Goal: Task Accomplishment & Management: Use online tool/utility

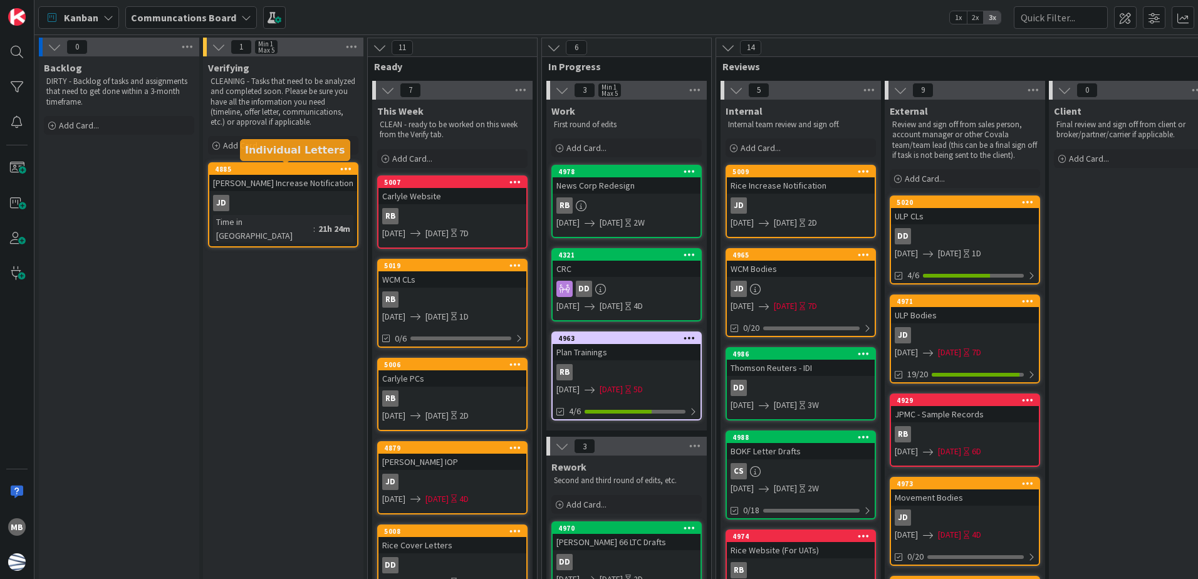
click at [296, 173] on div "4885" at bounding box center [286, 169] width 142 height 9
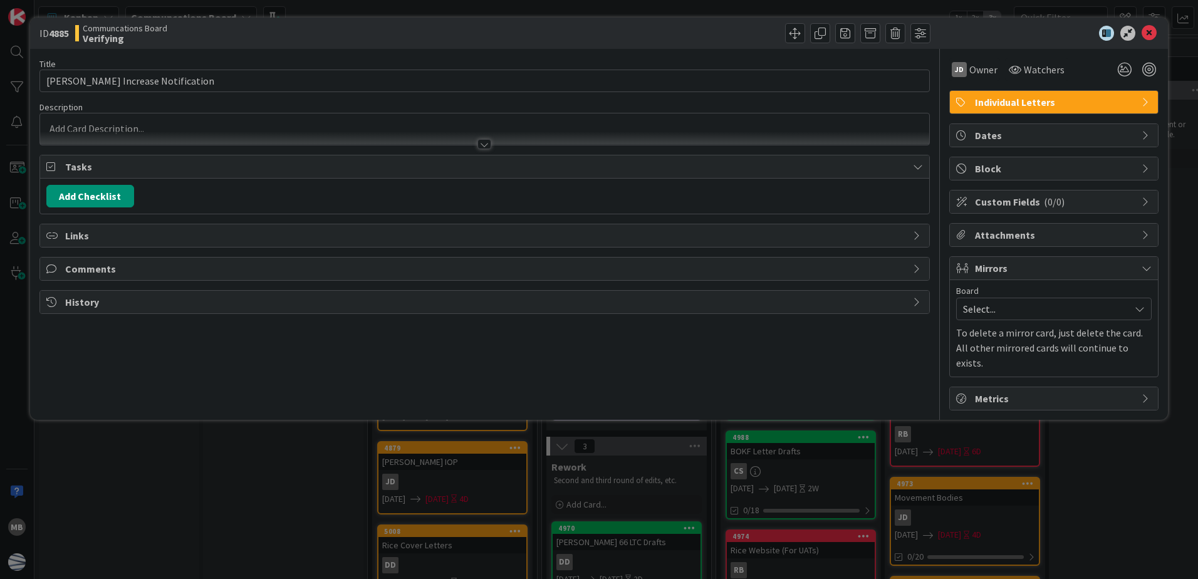
click at [875, 304] on span "History" at bounding box center [485, 301] width 841 height 15
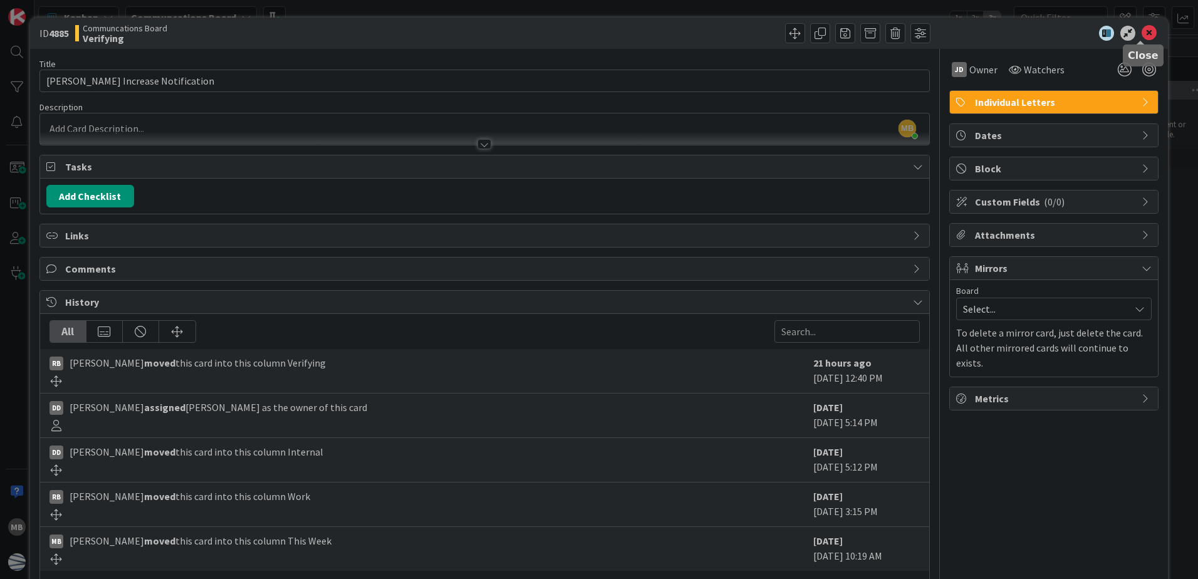
click at [1141, 35] on icon at bounding box center [1148, 33] width 15 height 15
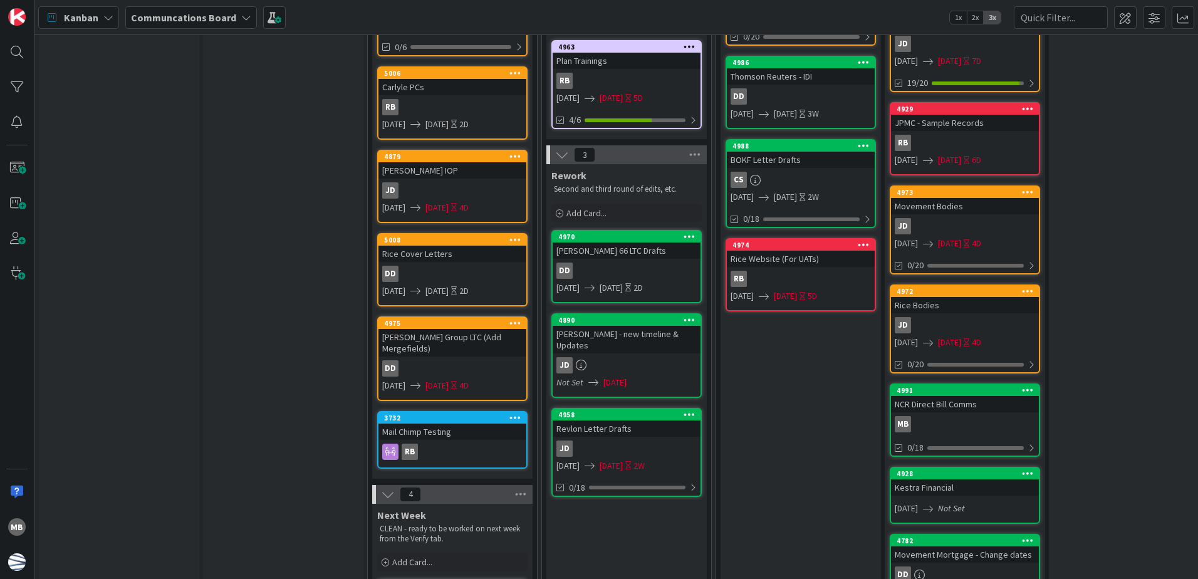
scroll to position [313, 0]
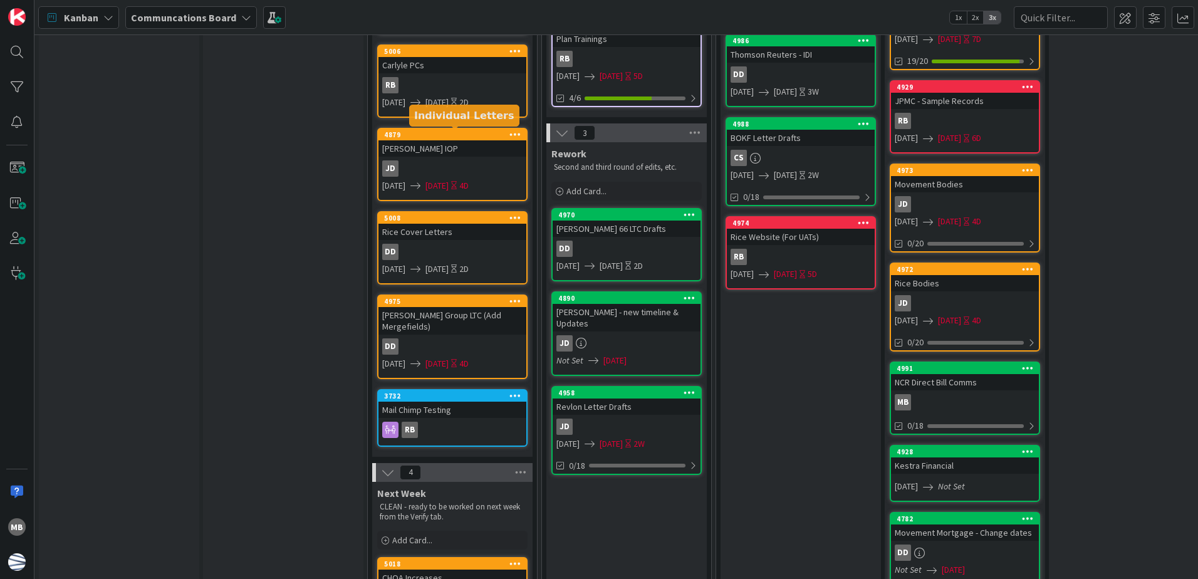
click at [463, 130] on div "4879" at bounding box center [455, 134] width 142 height 9
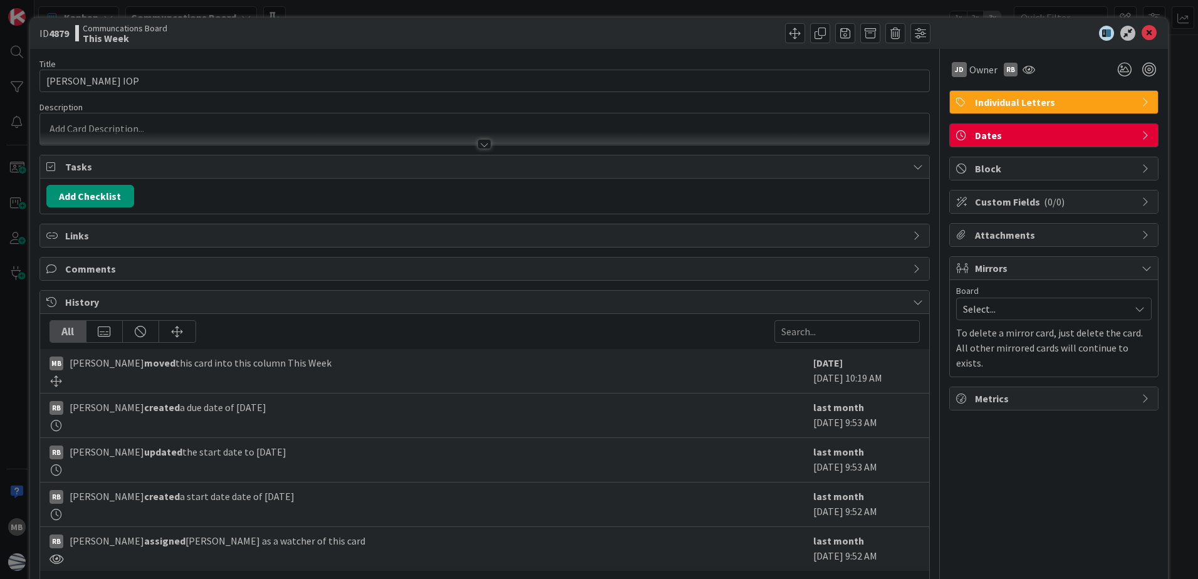
click at [1032, 137] on span "Dates" at bounding box center [1055, 135] width 160 height 15
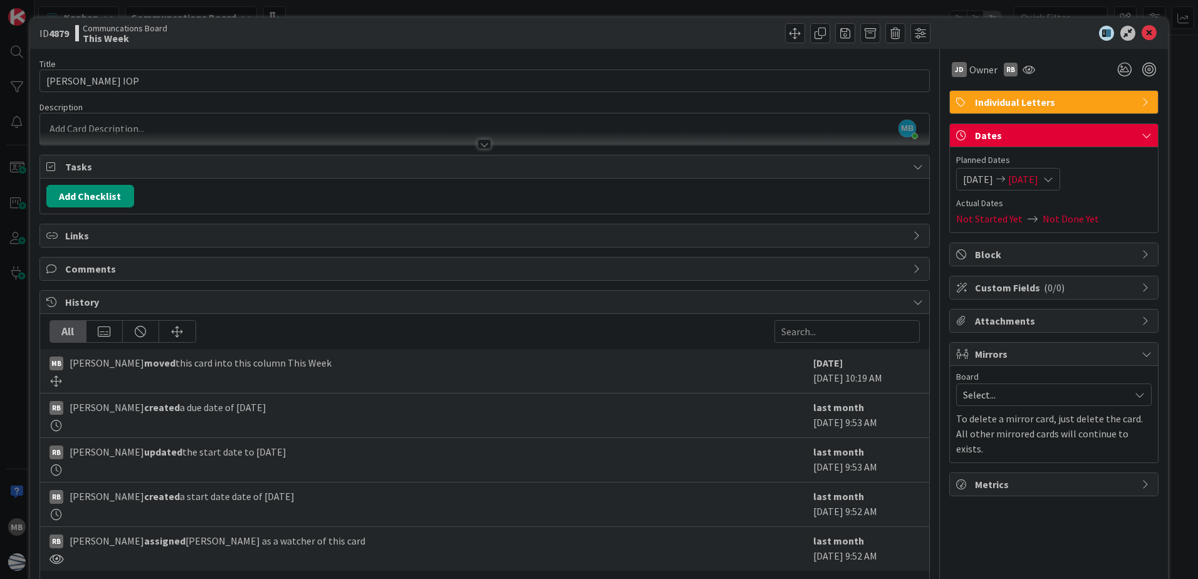
click at [975, 177] on span "[DATE]" at bounding box center [978, 179] width 30 height 15
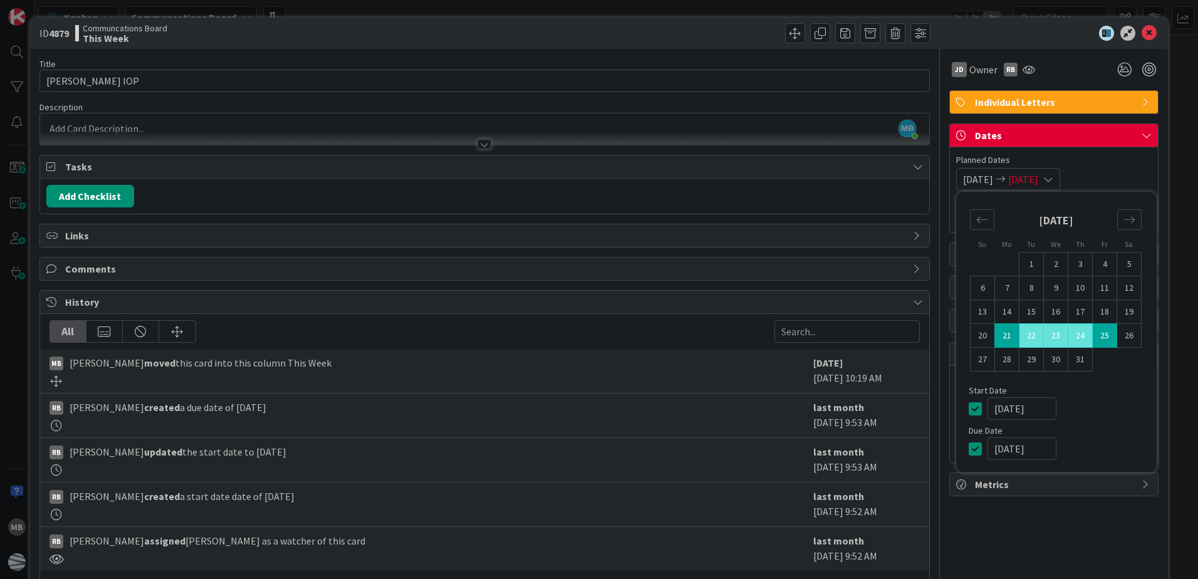
click at [995, 334] on td "21" at bounding box center [1007, 336] width 24 height 24
click at [1123, 218] on icon "Move forward to switch to the next month." at bounding box center [1129, 220] width 12 height 12
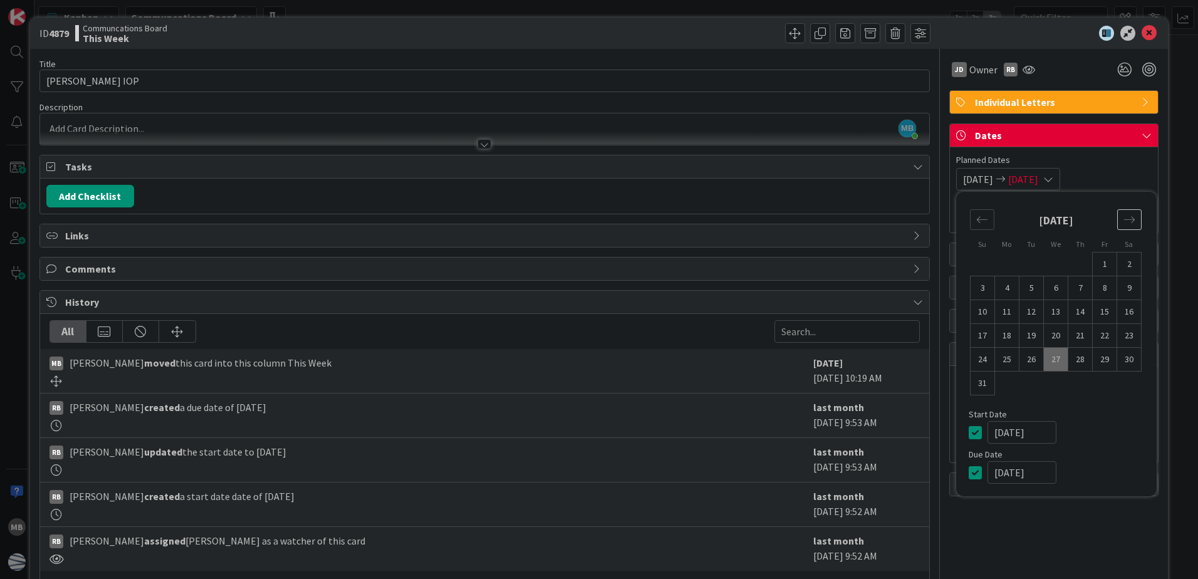
click at [1123, 218] on icon "Move forward to switch to the next month." at bounding box center [1129, 220] width 12 height 12
click at [976, 219] on icon "Move backward to switch to the previous month." at bounding box center [982, 220] width 12 height 12
click at [1092, 360] on td "29" at bounding box center [1104, 360] width 24 height 24
type input "[DATE]"
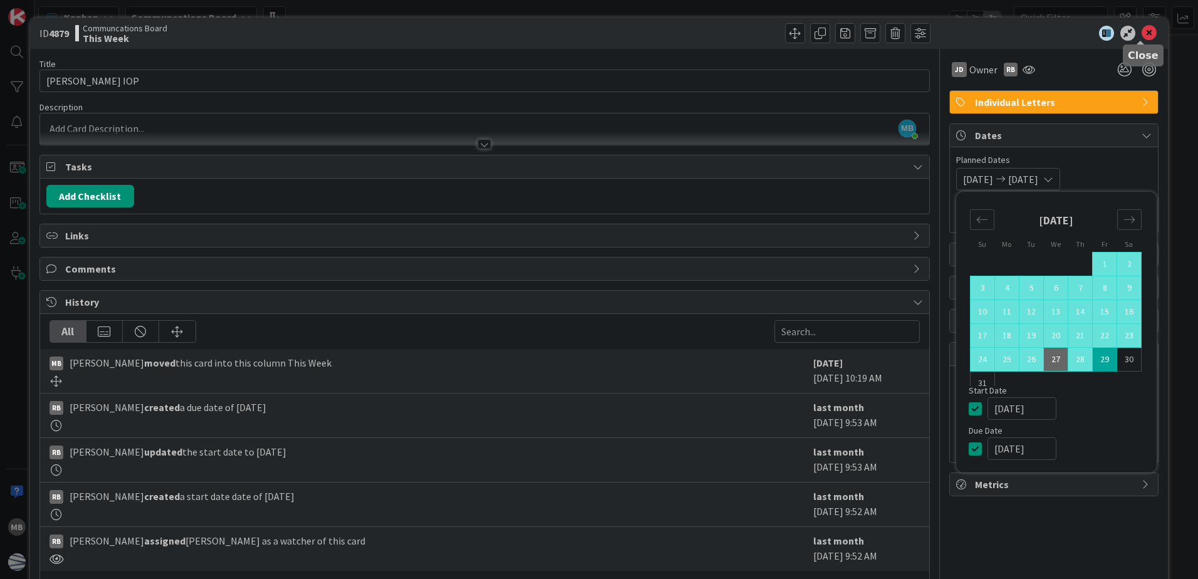
click at [1141, 33] on icon at bounding box center [1148, 33] width 15 height 15
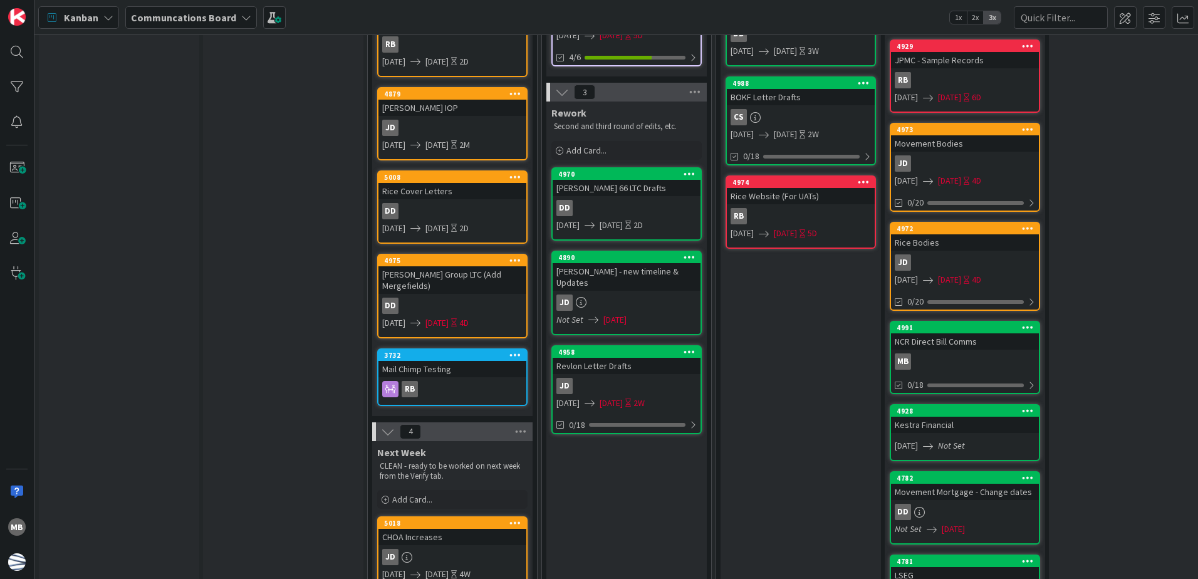
scroll to position [376, 0]
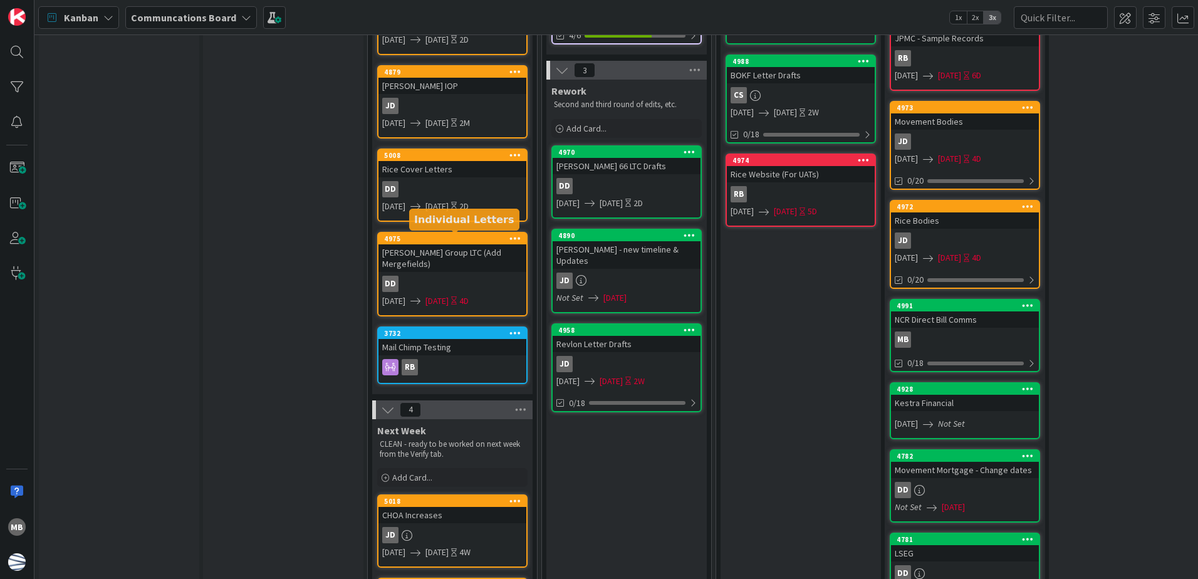
click at [452, 239] on div "4975" at bounding box center [455, 238] width 142 height 9
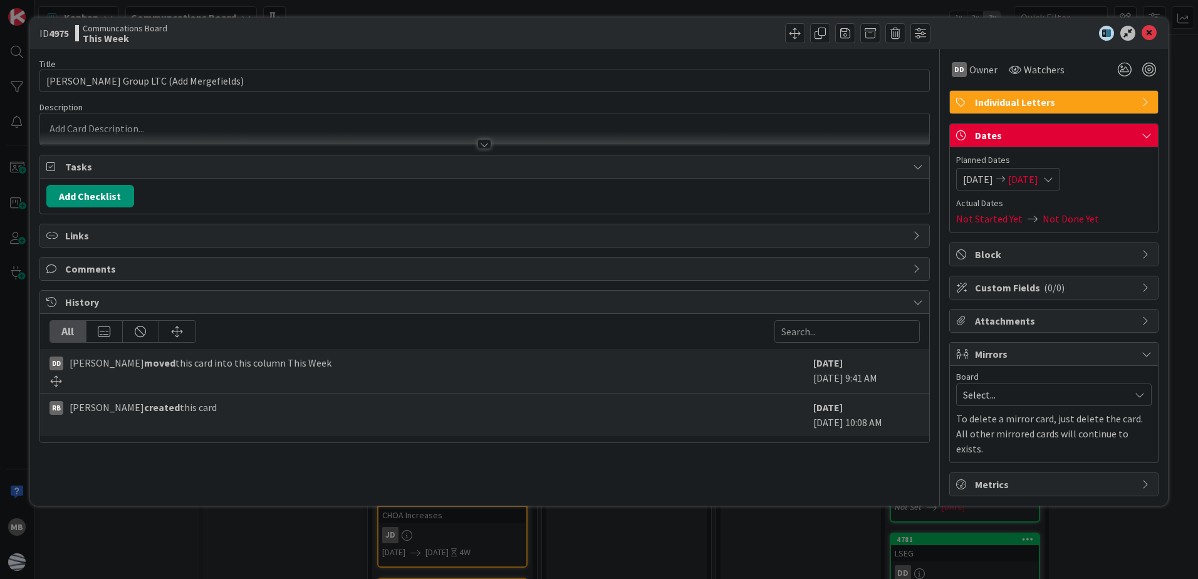
click at [985, 176] on span "[DATE]" at bounding box center [978, 179] width 30 height 15
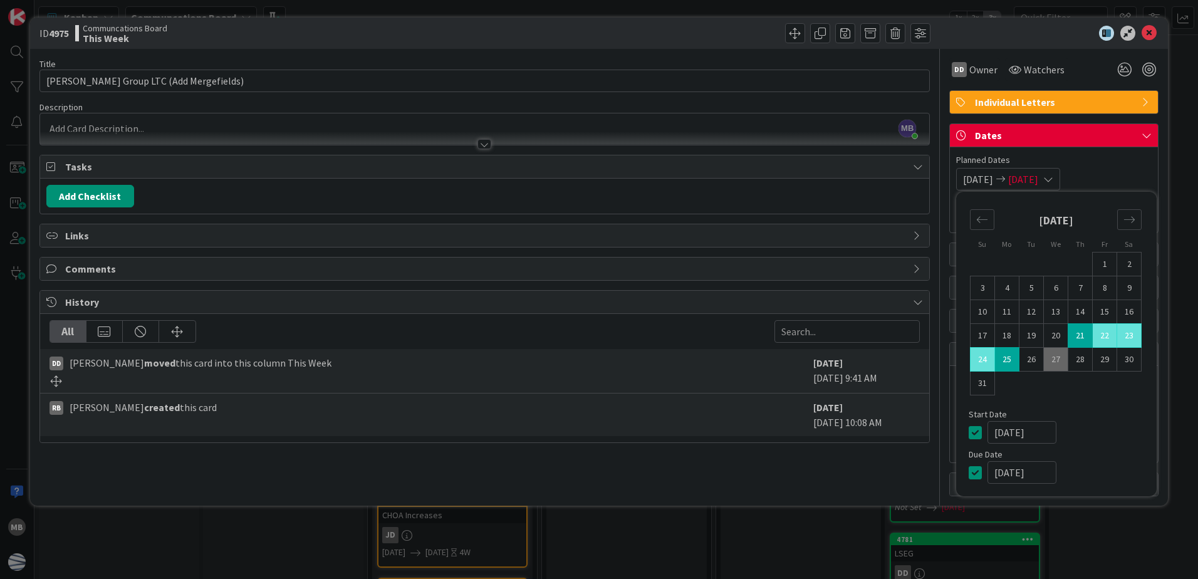
click at [1079, 335] on td "21" at bounding box center [1080, 336] width 24 height 24
click at [1135, 220] on icon "Move forward to switch to the next month." at bounding box center [1129, 220] width 12 height 12
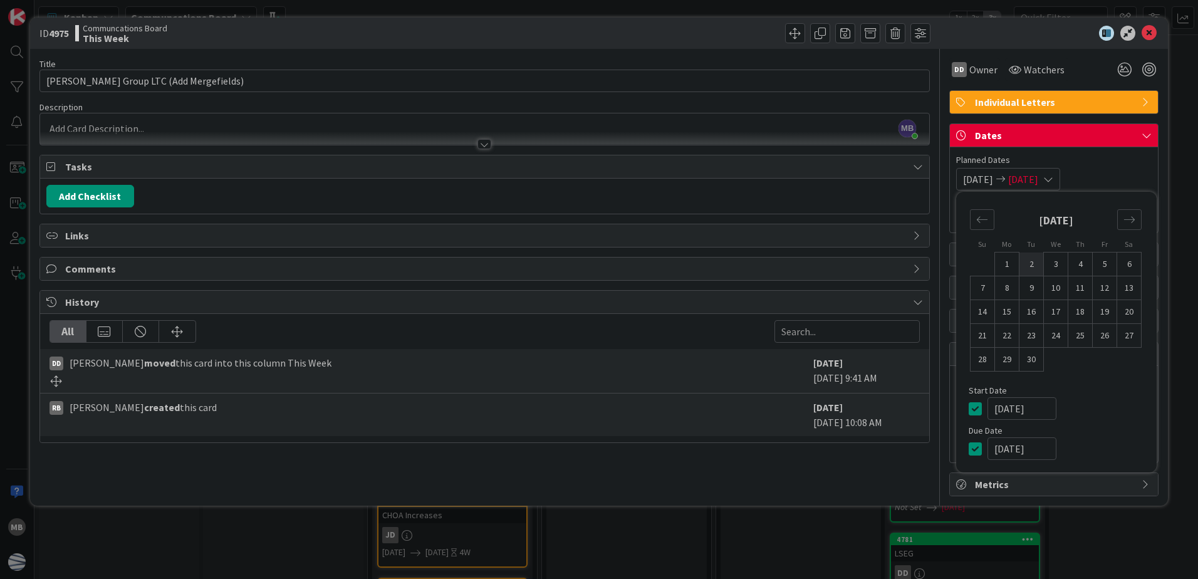
click at [1032, 261] on td "2" at bounding box center [1031, 264] width 24 height 24
type input "[DATE]"
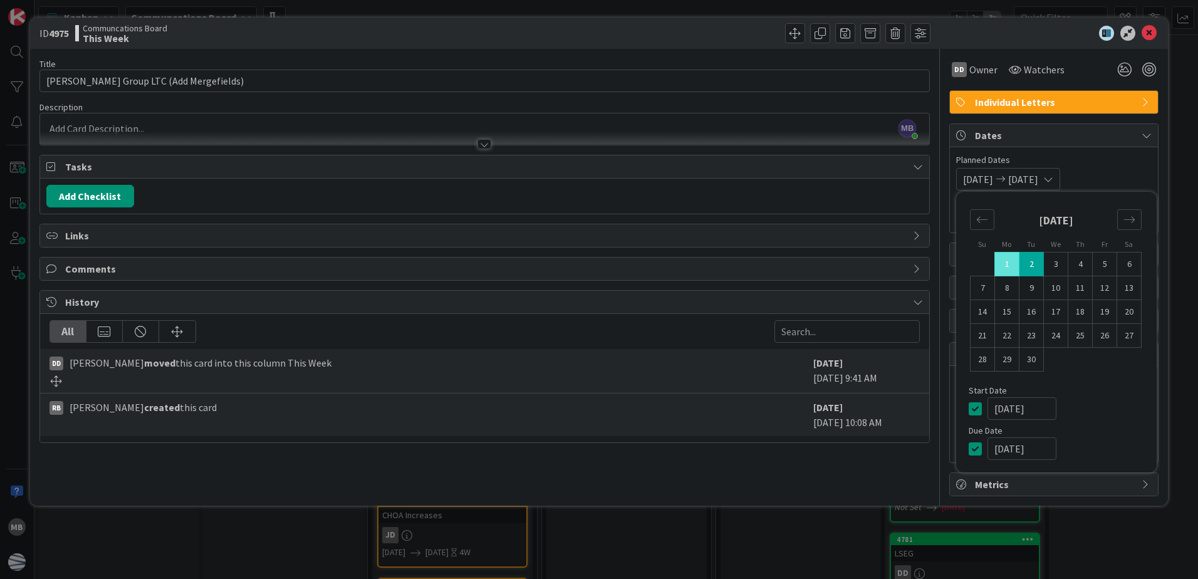
click at [1125, 165] on span "Planned Dates" at bounding box center [1053, 159] width 195 height 13
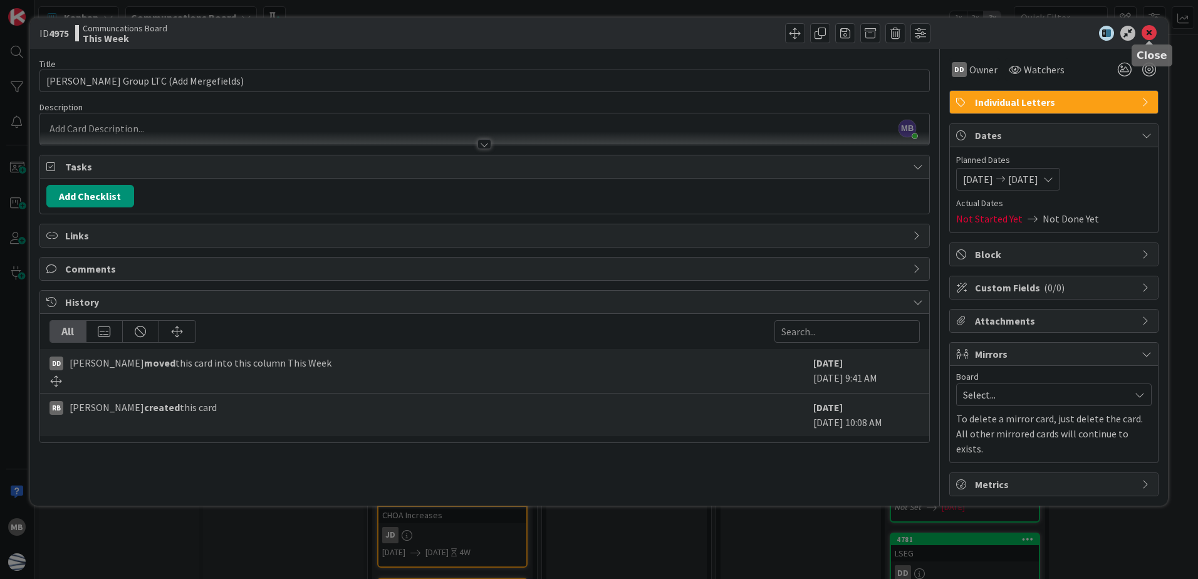
click at [1150, 32] on icon at bounding box center [1148, 33] width 15 height 15
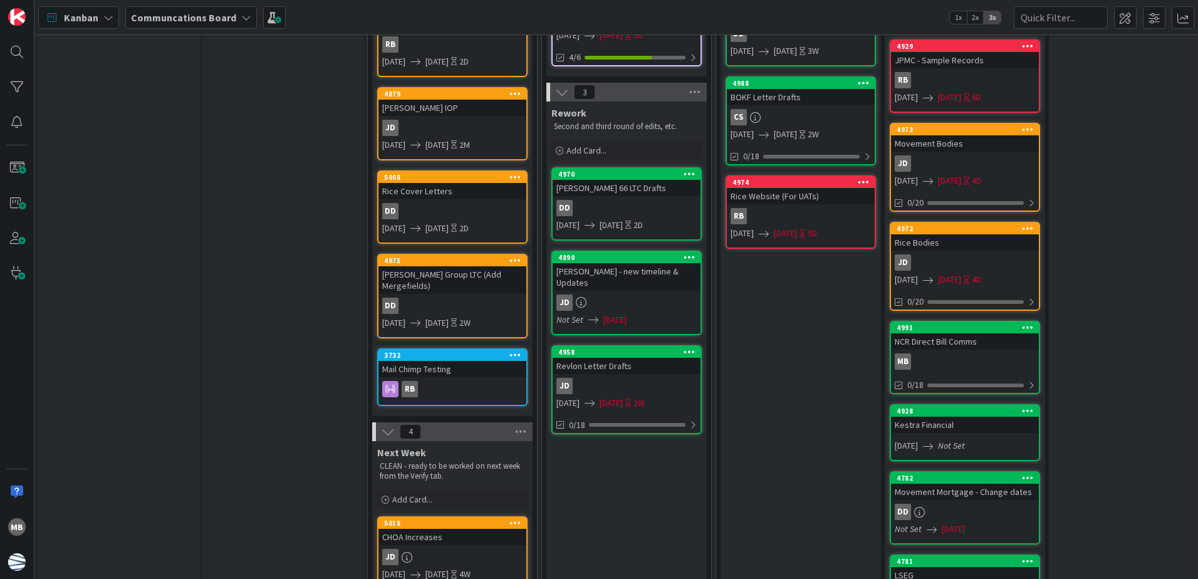
scroll to position [376, 0]
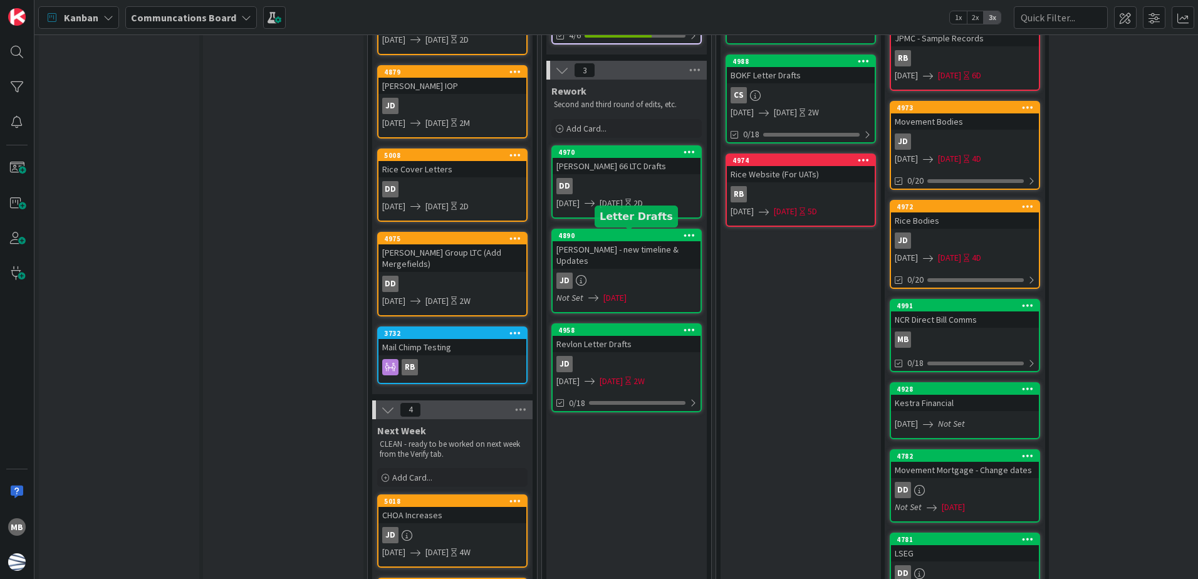
click at [635, 230] on div "4890" at bounding box center [626, 235] width 148 height 11
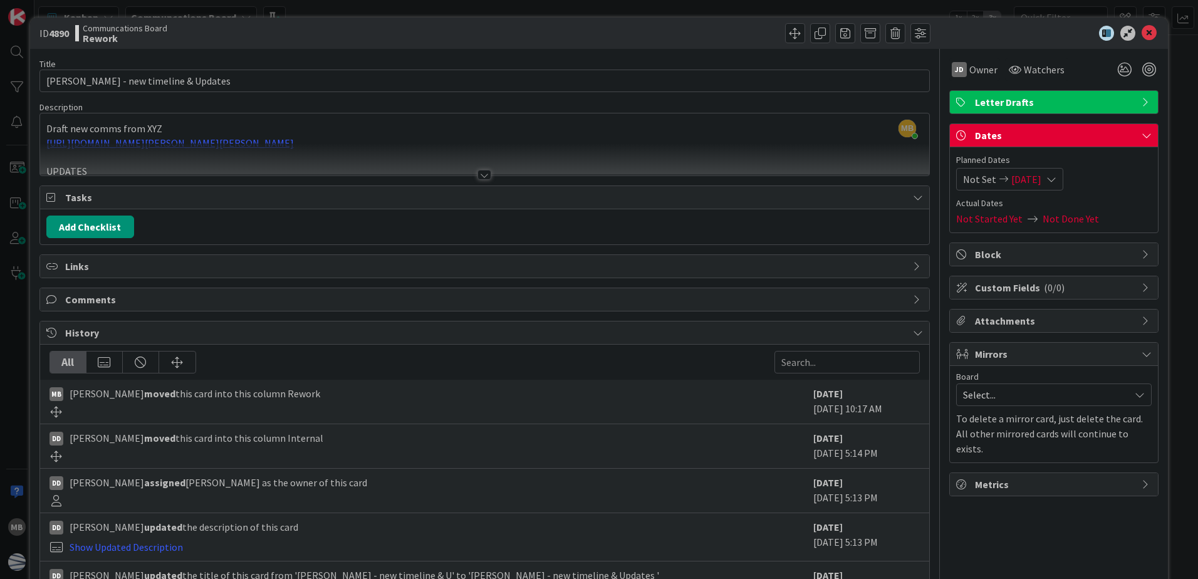
click at [1032, 180] on span "[DATE]" at bounding box center [1026, 179] width 30 height 15
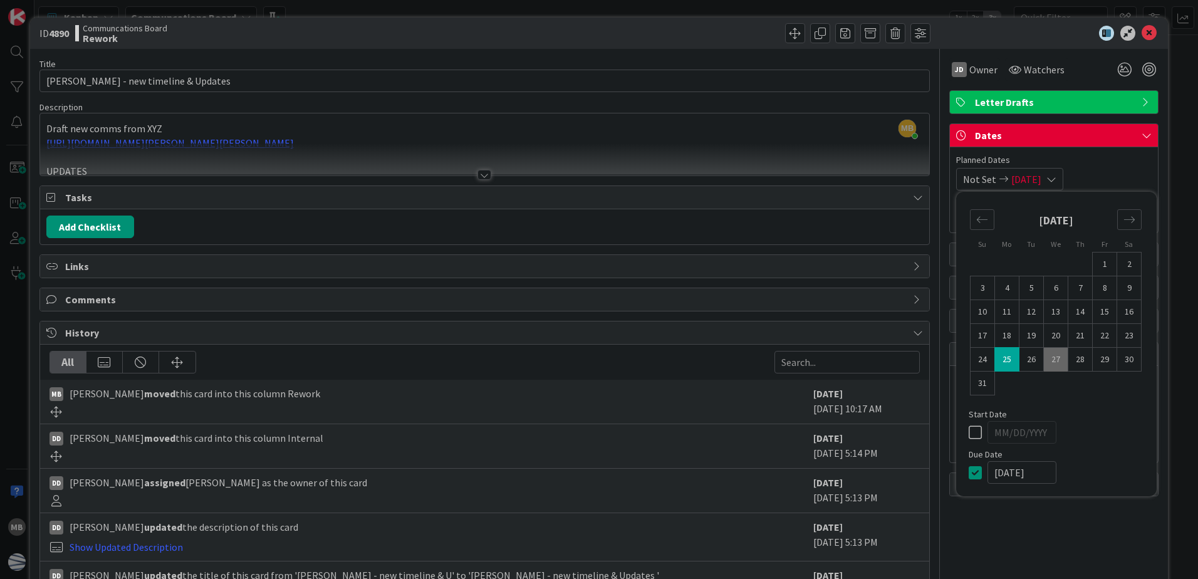
click at [1049, 361] on td "27" at bounding box center [1055, 360] width 24 height 24
type input "[DATE]"
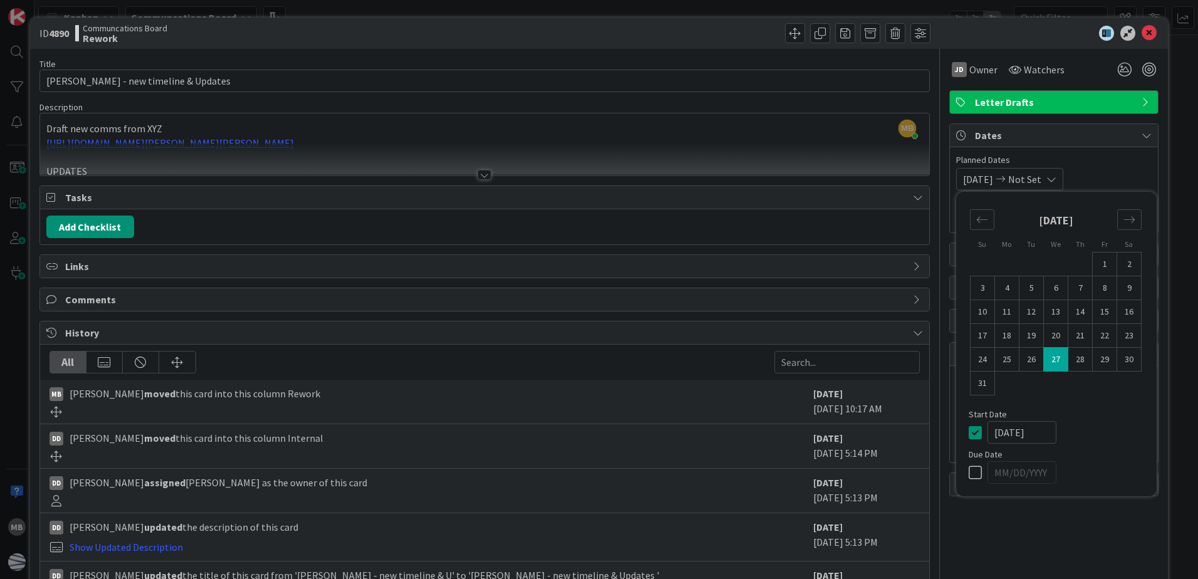
click at [1100, 155] on span "Planned Dates" at bounding box center [1053, 159] width 195 height 13
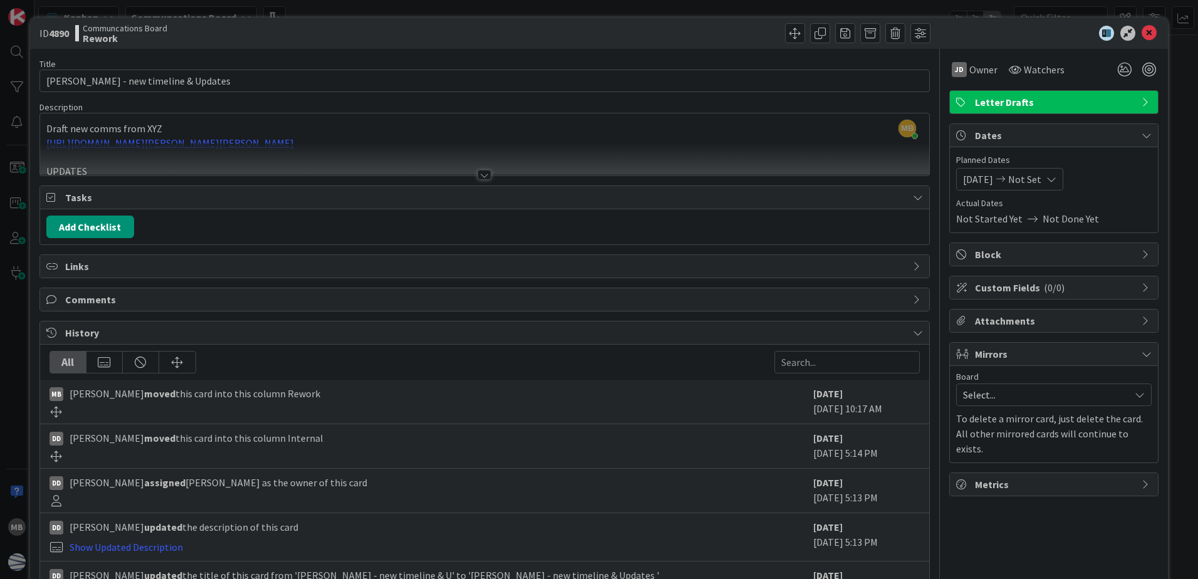
click at [1040, 176] on span "Not Set" at bounding box center [1024, 179] width 33 height 15
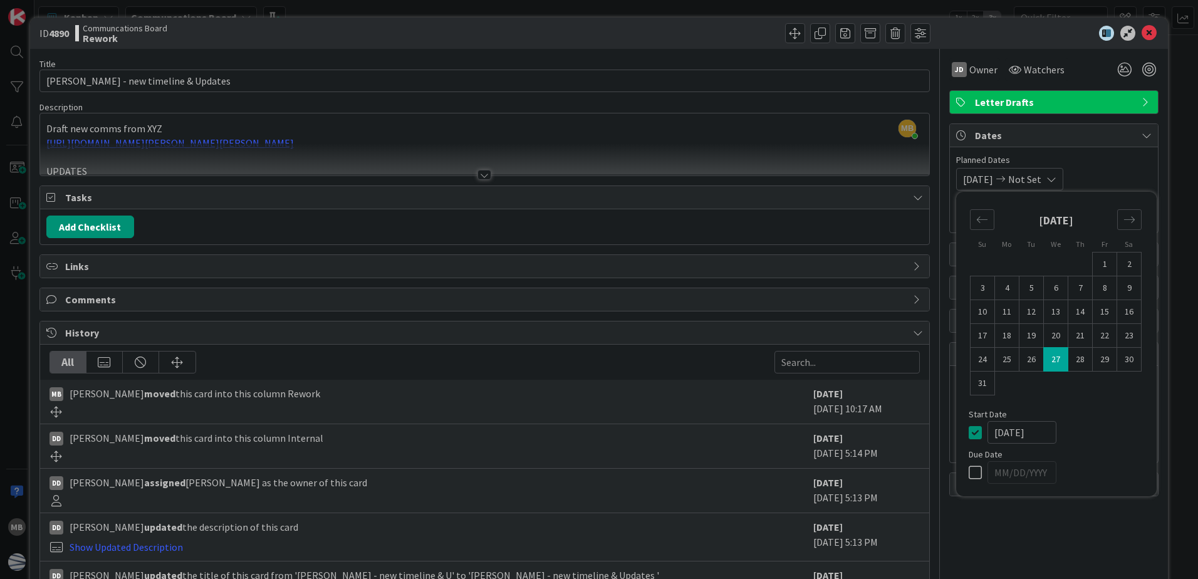
click at [1050, 360] on td "27" at bounding box center [1055, 360] width 24 height 24
type input "[DATE]"
click at [1121, 167] on div "Planned Dates [DATE] [DATE] Su Mo Tu We Th Fr Sa [DATE] 1 2 3 4 5 6 7 8 9 10 11…" at bounding box center [1053, 171] width 195 height 37
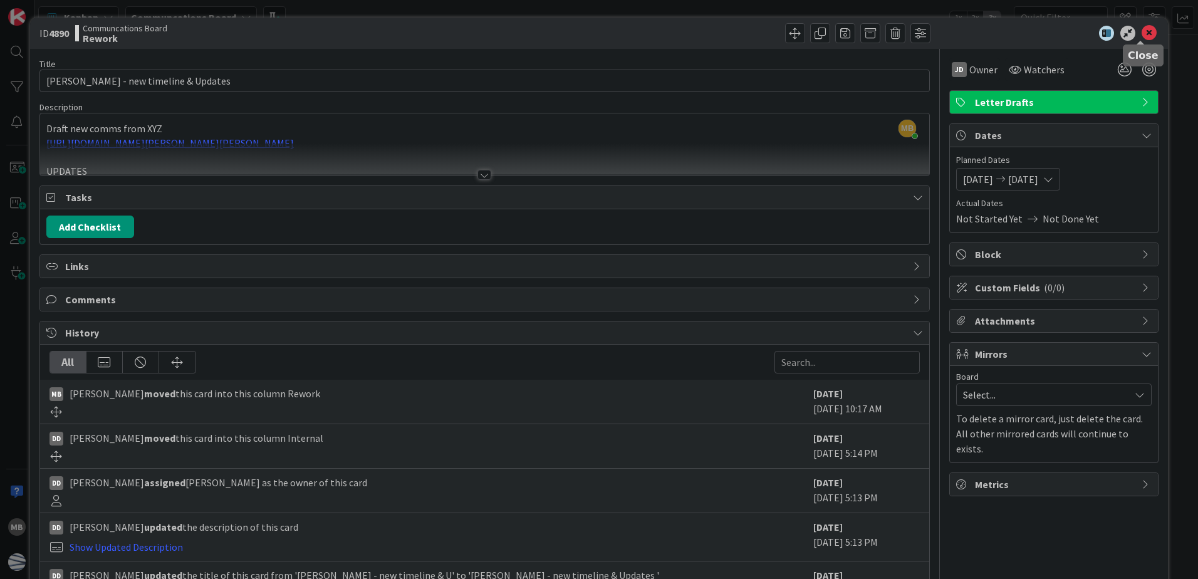
click at [1141, 31] on icon at bounding box center [1148, 33] width 15 height 15
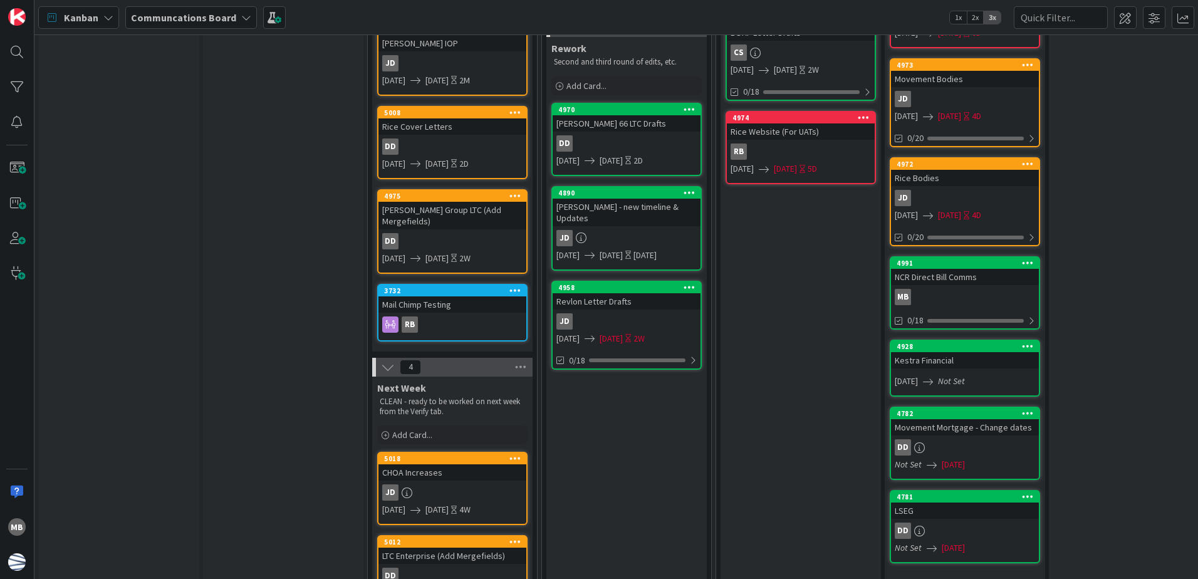
scroll to position [438, 0]
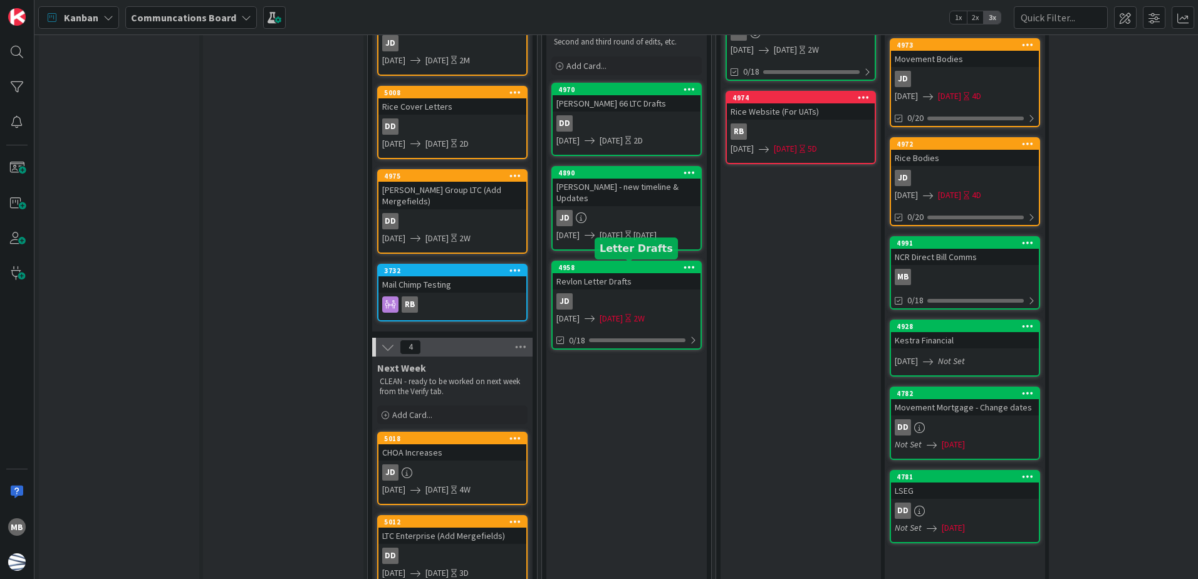
click at [615, 267] on div "4958" at bounding box center [629, 267] width 142 height 9
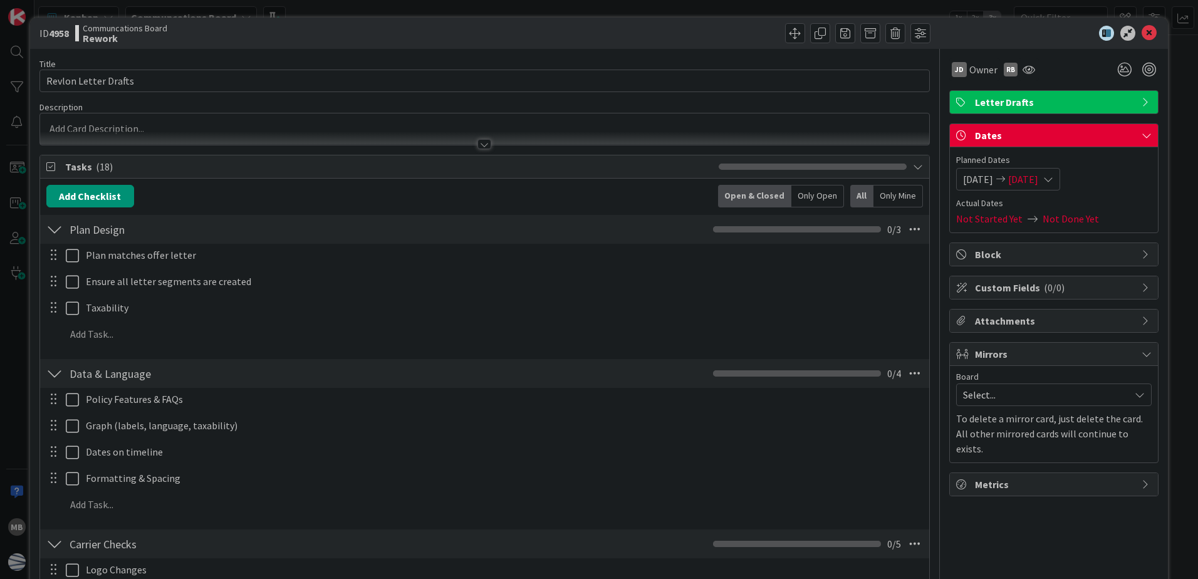
click at [983, 179] on span "[DATE]" at bounding box center [978, 179] width 30 height 15
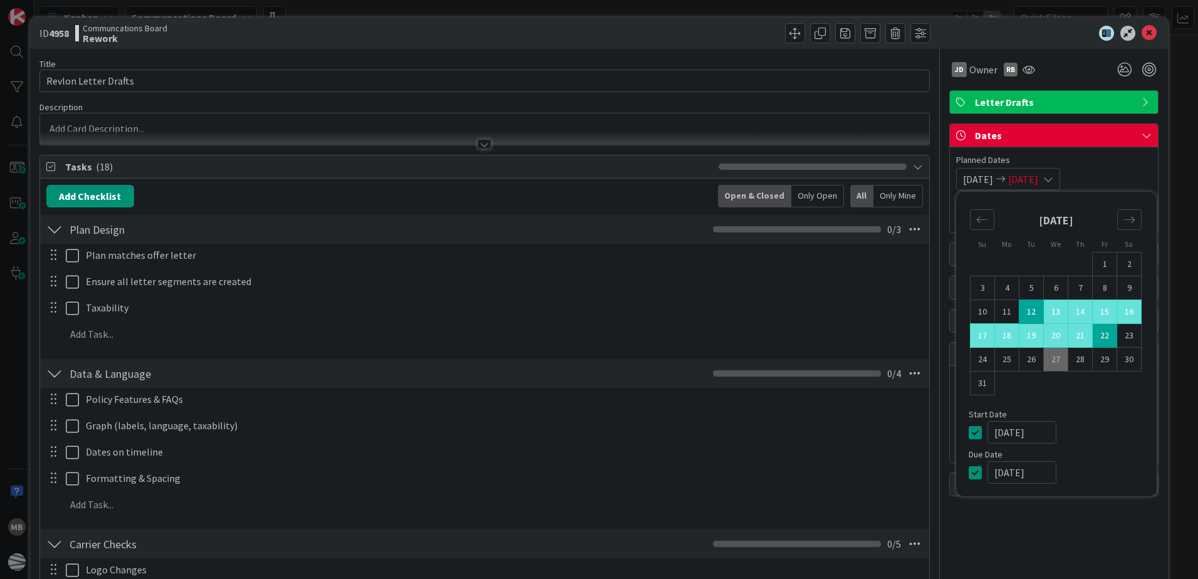
click at [1022, 312] on td "12" at bounding box center [1031, 312] width 24 height 24
click at [1047, 360] on td "27" at bounding box center [1055, 360] width 24 height 24
type input "[DATE]"
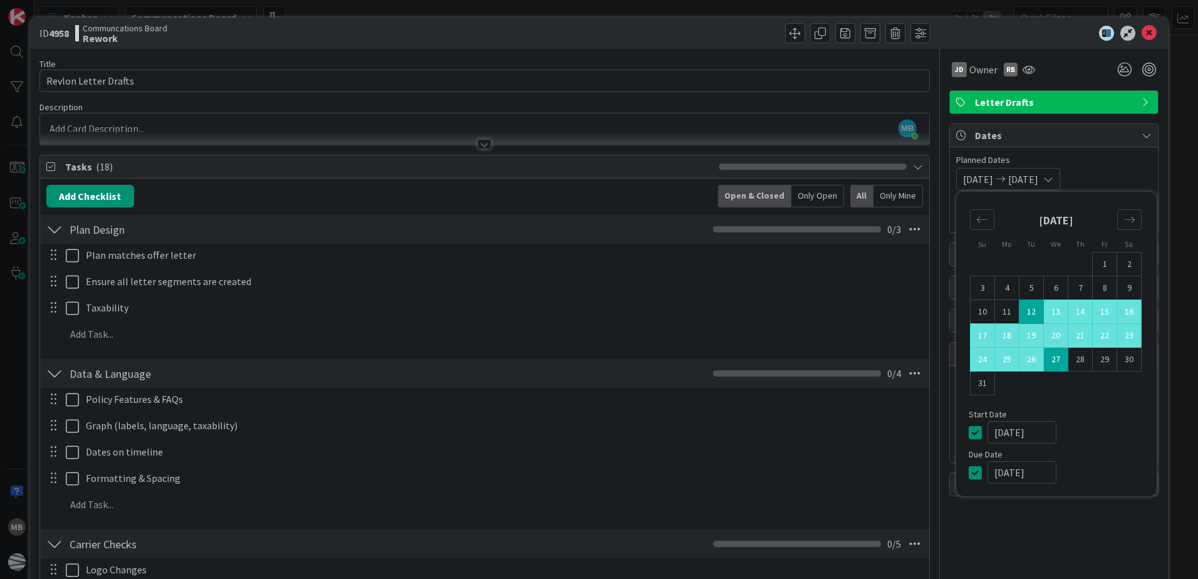
click at [1124, 154] on span "Planned Dates" at bounding box center [1053, 159] width 195 height 13
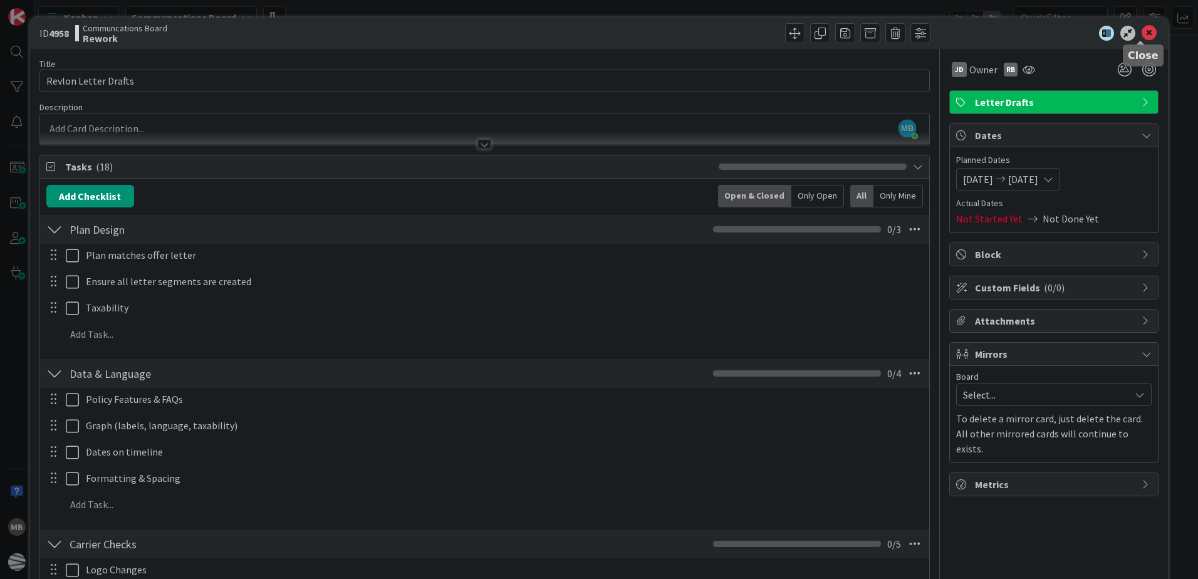
click at [1141, 32] on icon at bounding box center [1148, 33] width 15 height 15
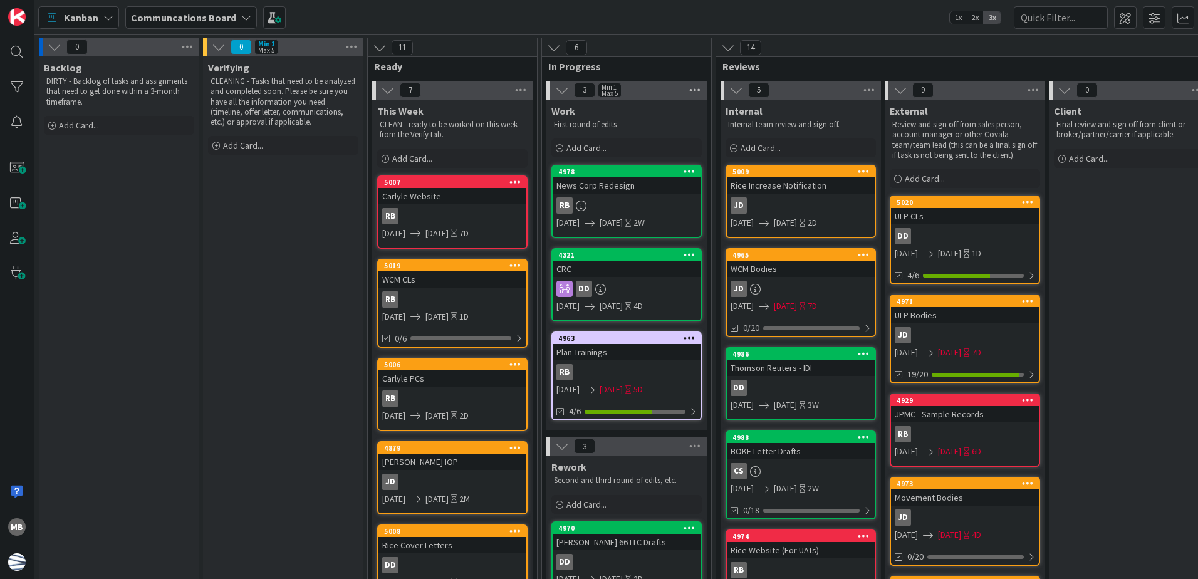
click at [696, 86] on icon at bounding box center [694, 90] width 16 height 19
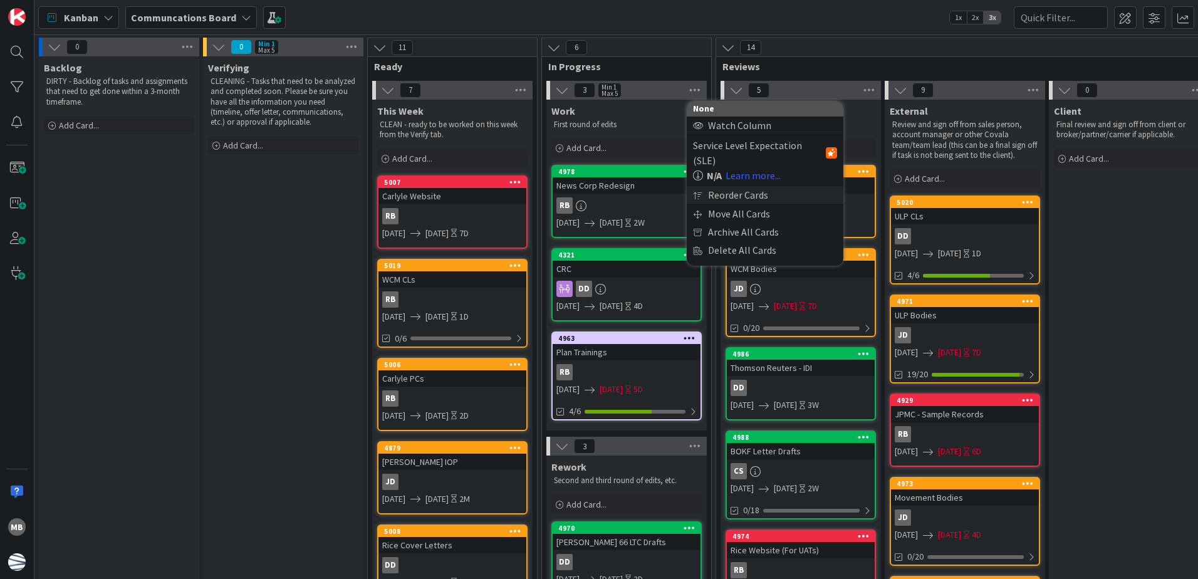
click at [746, 186] on div "Reorder Cards" at bounding box center [764, 195] width 157 height 18
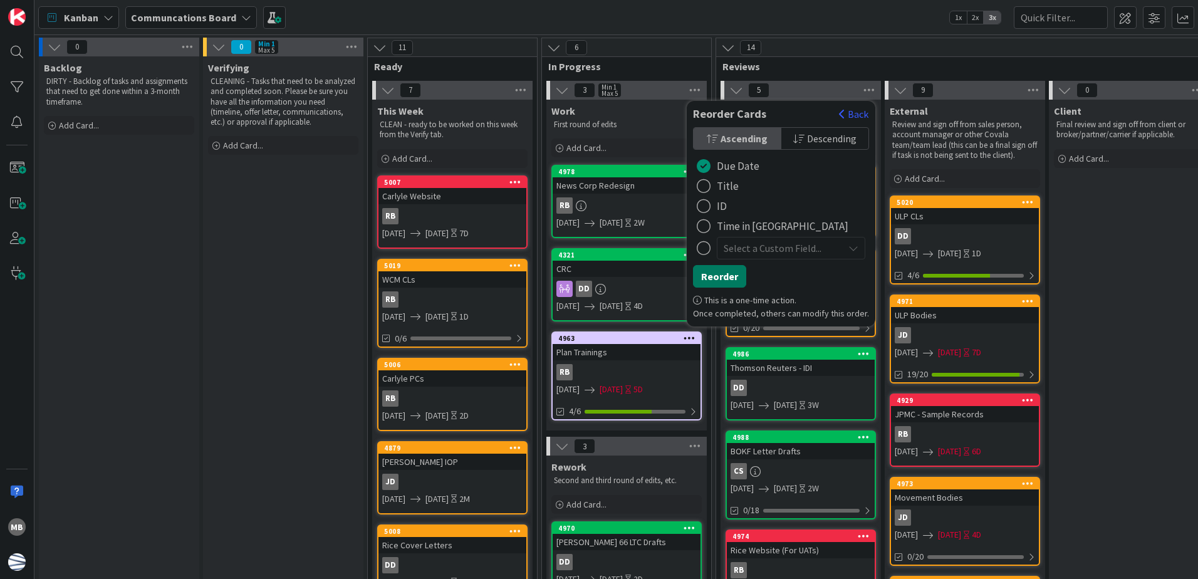
click at [719, 277] on button "Reorder" at bounding box center [719, 276] width 53 height 23
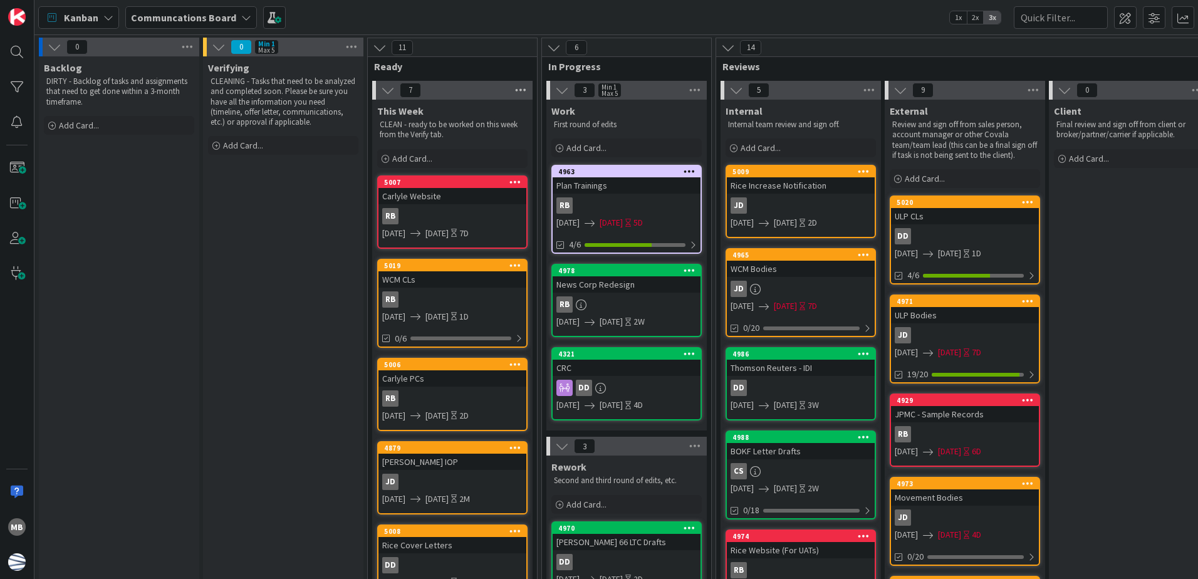
click at [520, 86] on icon at bounding box center [520, 90] width 16 height 19
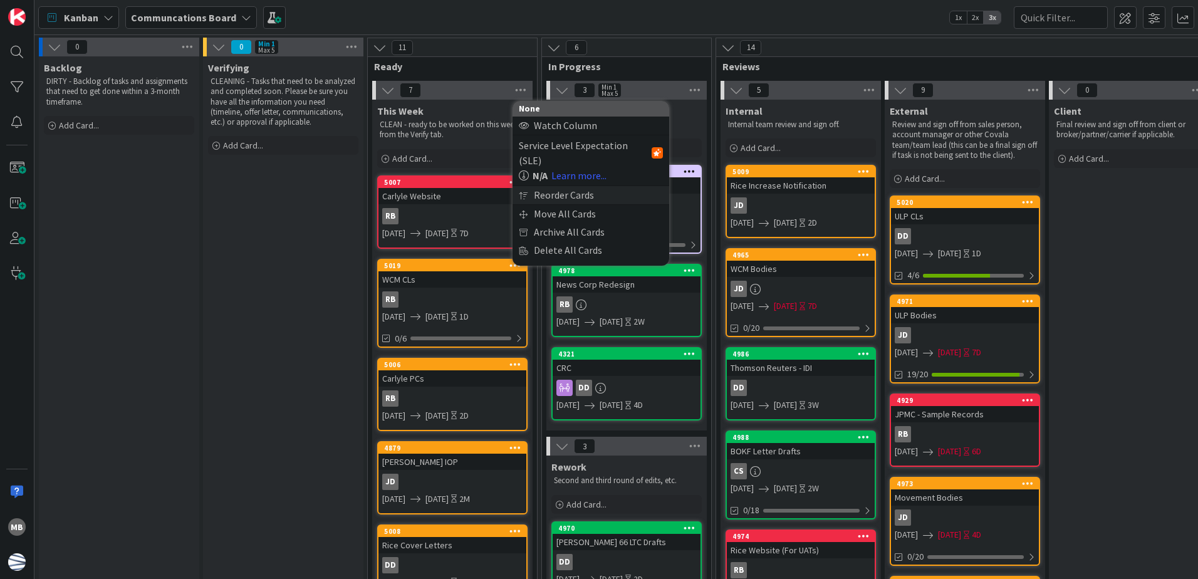
click at [608, 186] on div "Reorder Cards" at bounding box center [590, 195] width 157 height 18
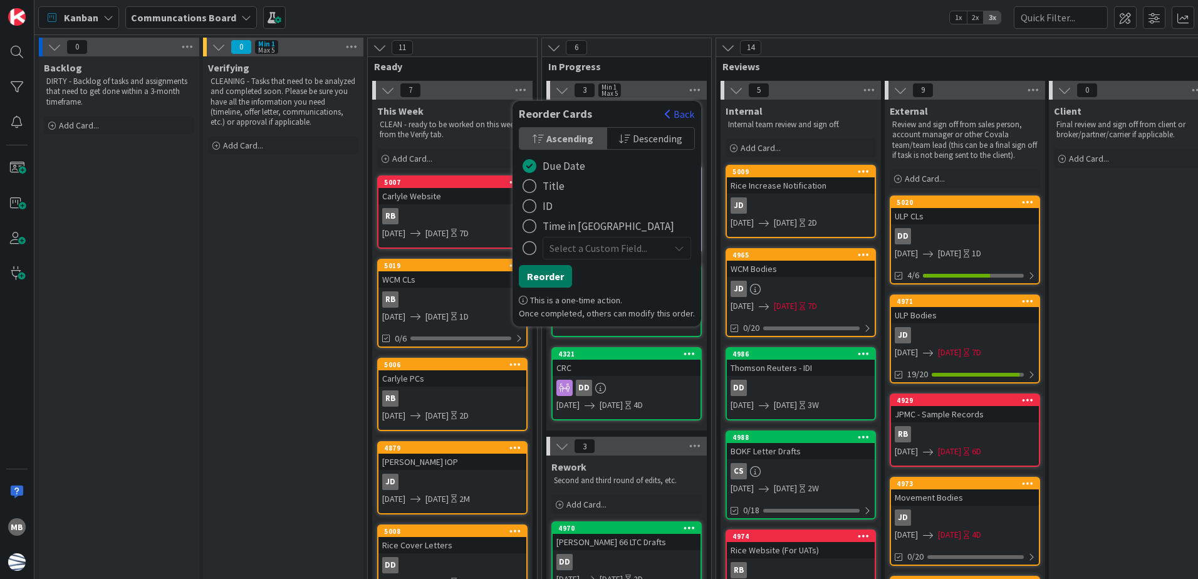
click at [551, 276] on button "Reorder" at bounding box center [545, 276] width 53 height 23
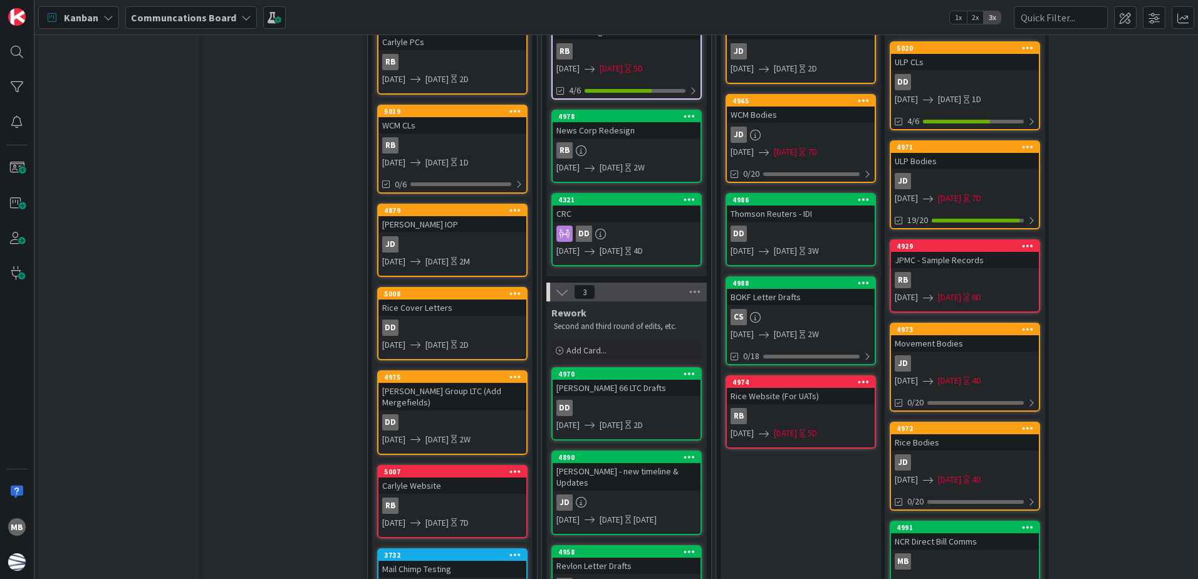
scroll to position [251, 0]
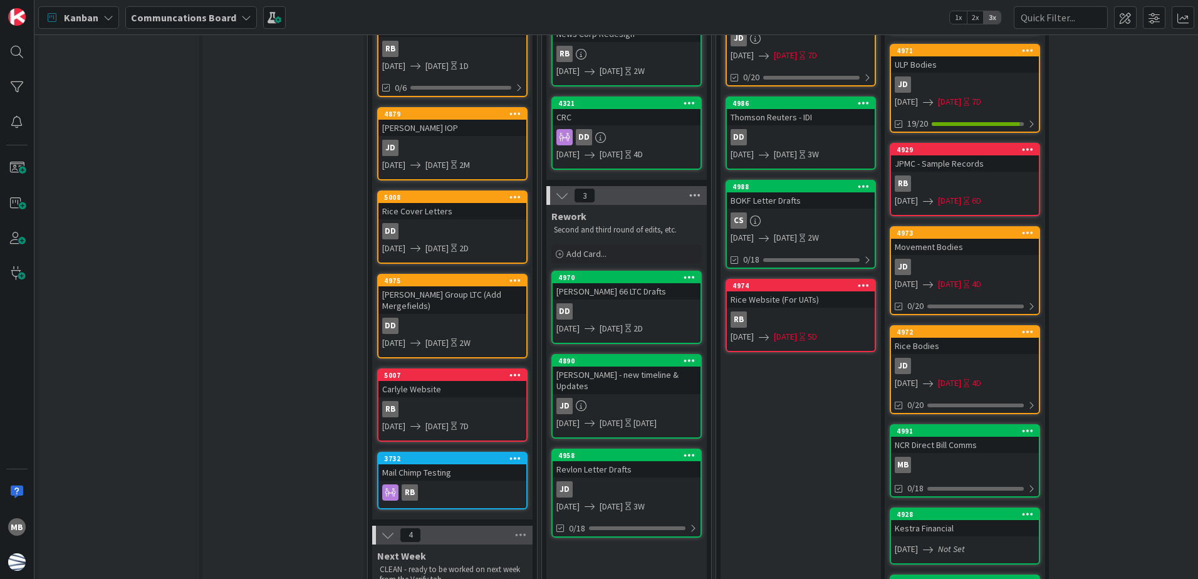
click at [692, 195] on icon at bounding box center [694, 195] width 16 height 19
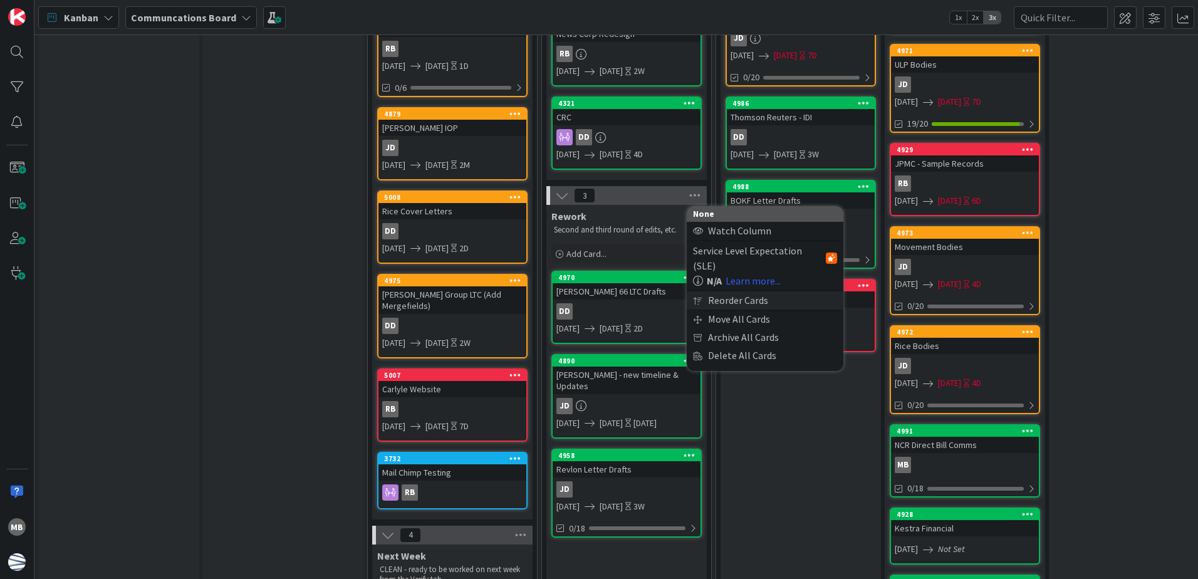
click at [735, 291] on div "Reorder Cards" at bounding box center [764, 300] width 157 height 18
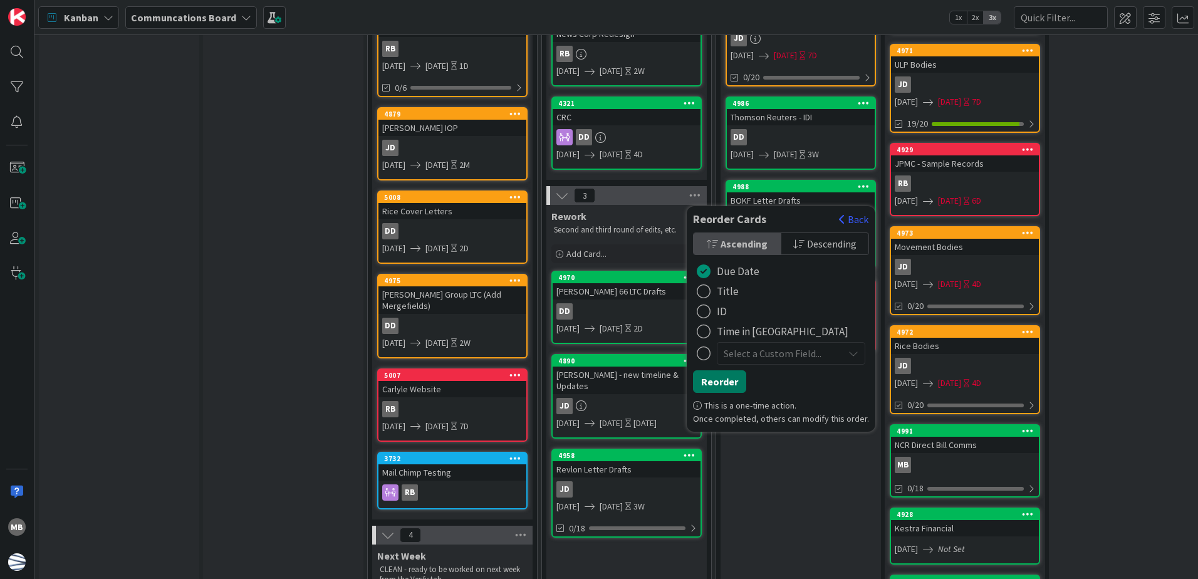
click at [728, 376] on button "Reorder" at bounding box center [719, 381] width 53 height 23
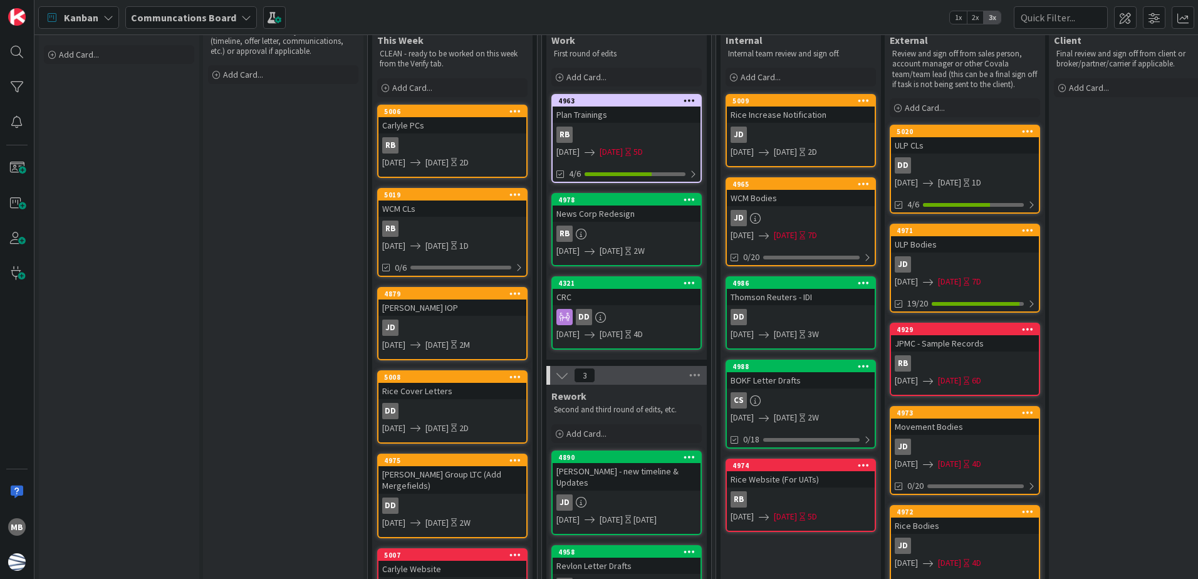
scroll to position [0, 0]
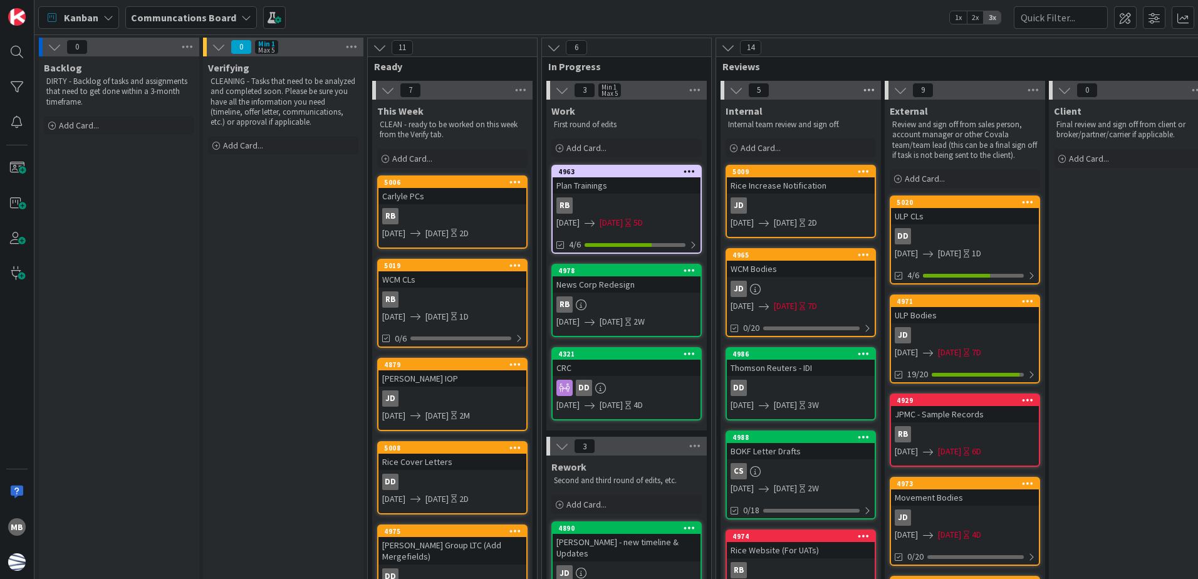
click at [866, 90] on icon at bounding box center [869, 90] width 16 height 19
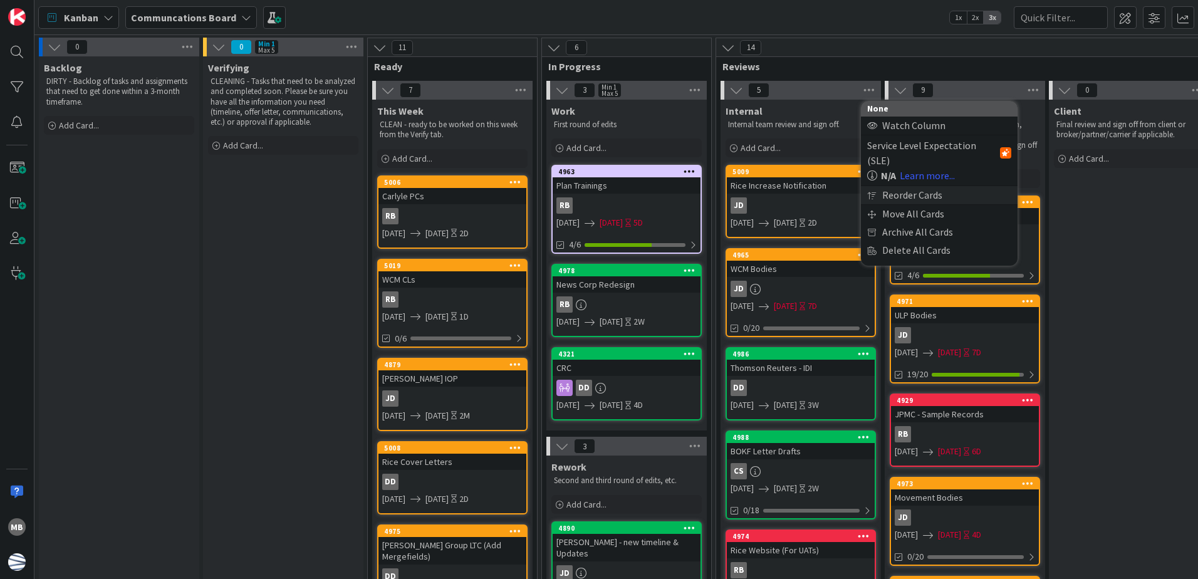
click at [911, 186] on div "Reorder Cards" at bounding box center [939, 195] width 157 height 18
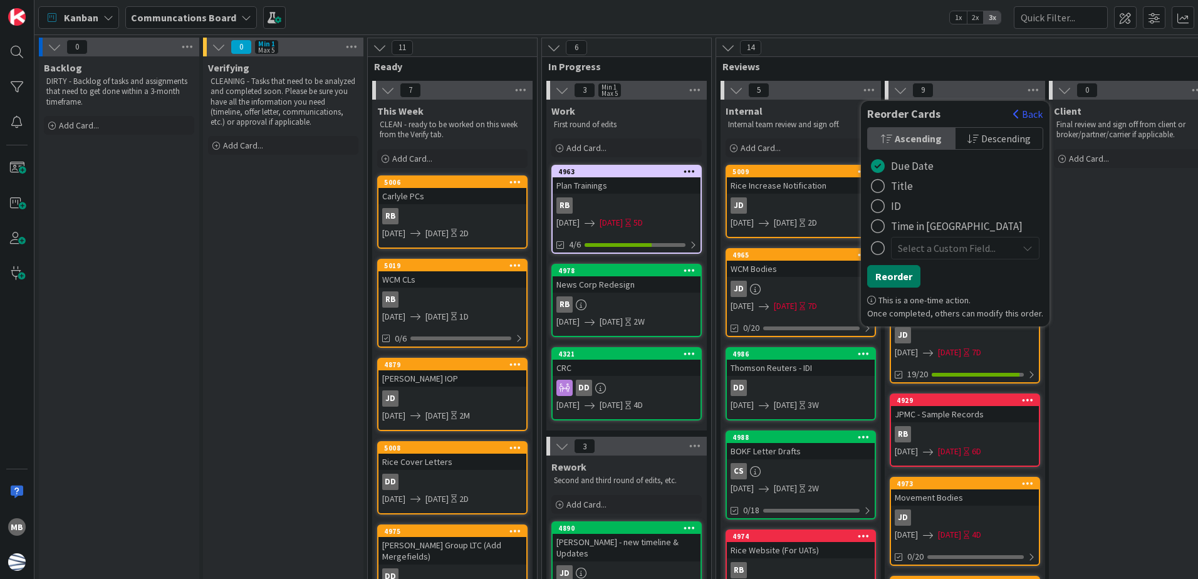
click at [886, 279] on button "Reorder" at bounding box center [893, 276] width 53 height 23
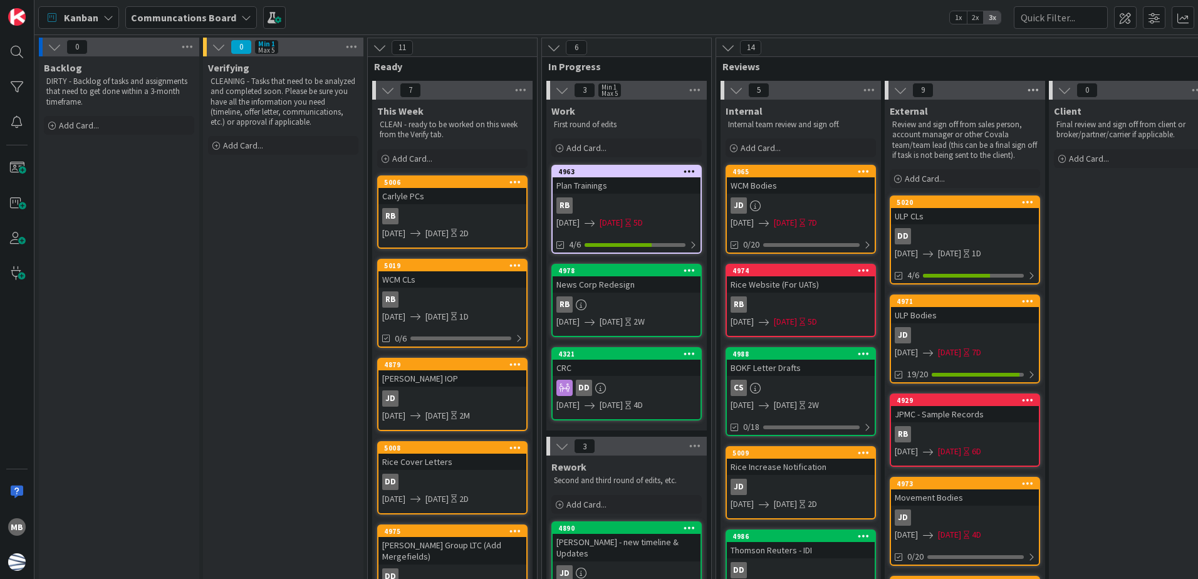
click at [1030, 89] on icon at bounding box center [1033, 90] width 16 height 19
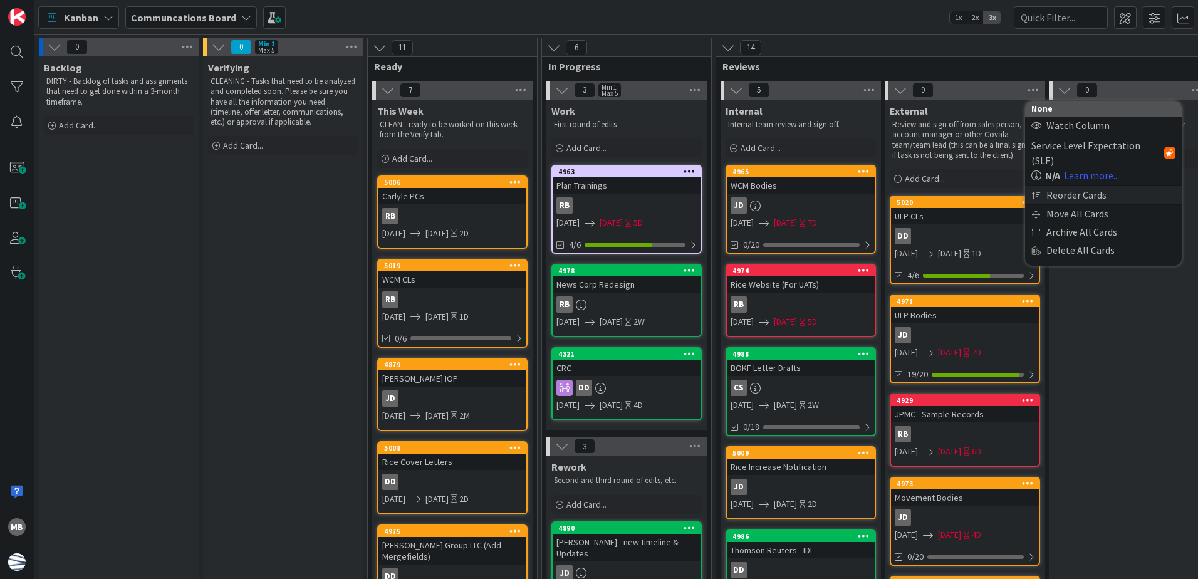
click at [1087, 186] on div "Reorder Cards" at bounding box center [1103, 195] width 157 height 18
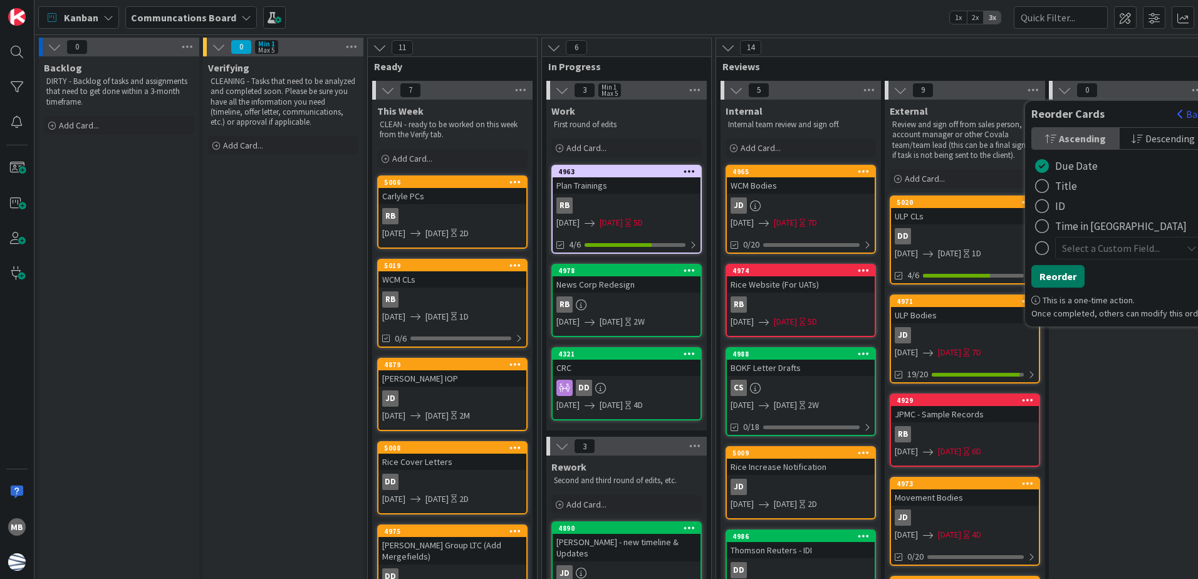
click at [1053, 278] on button "Reorder" at bounding box center [1057, 276] width 53 height 23
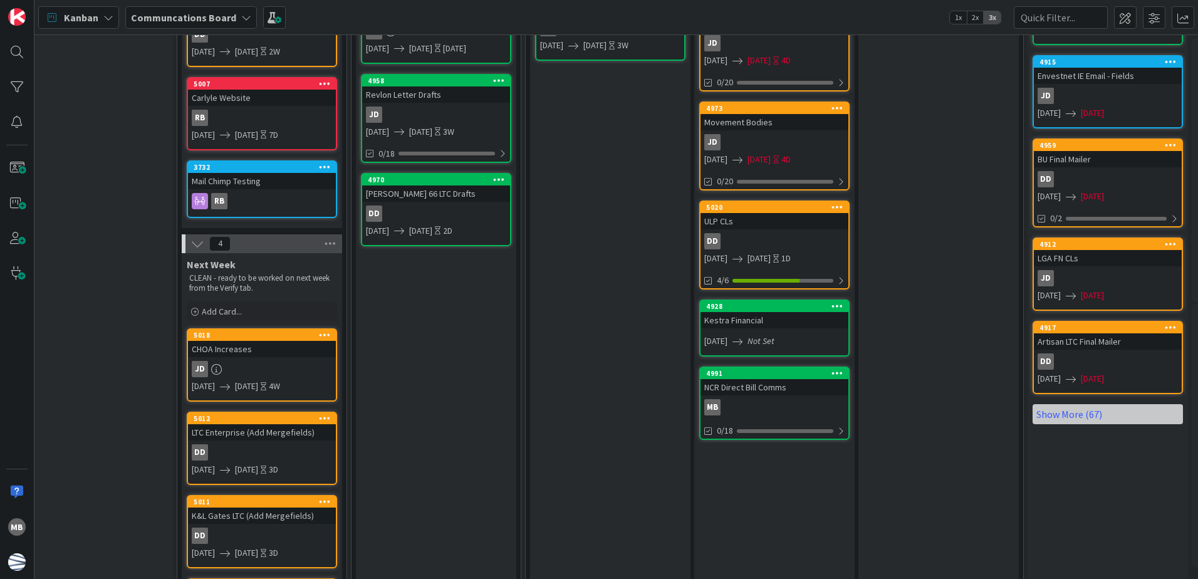
scroll to position [564, 190]
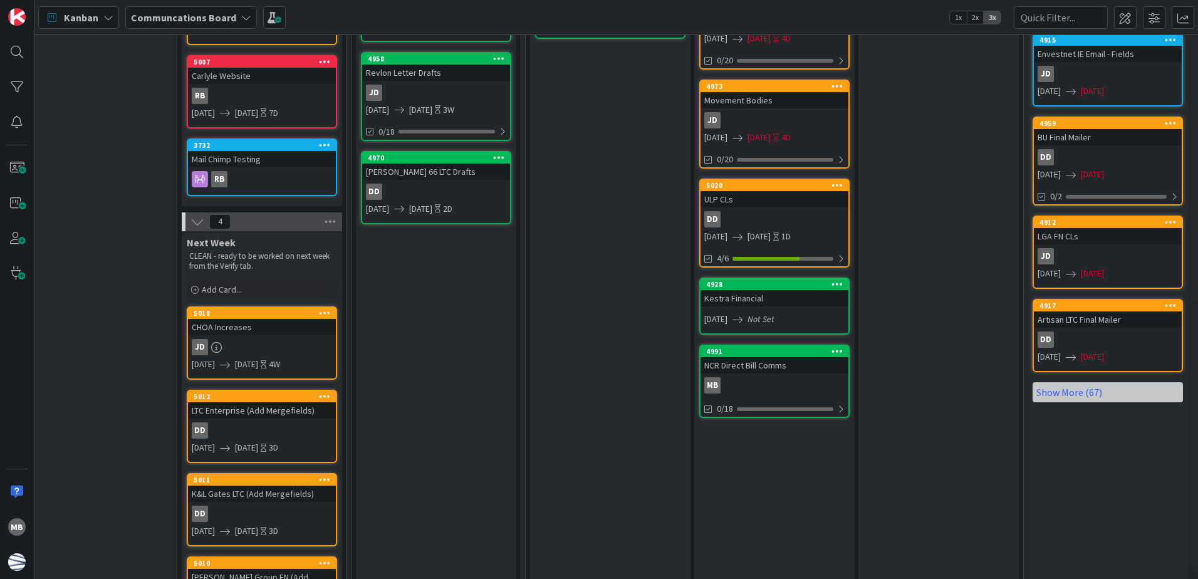
click at [840, 284] on icon at bounding box center [837, 283] width 12 height 9
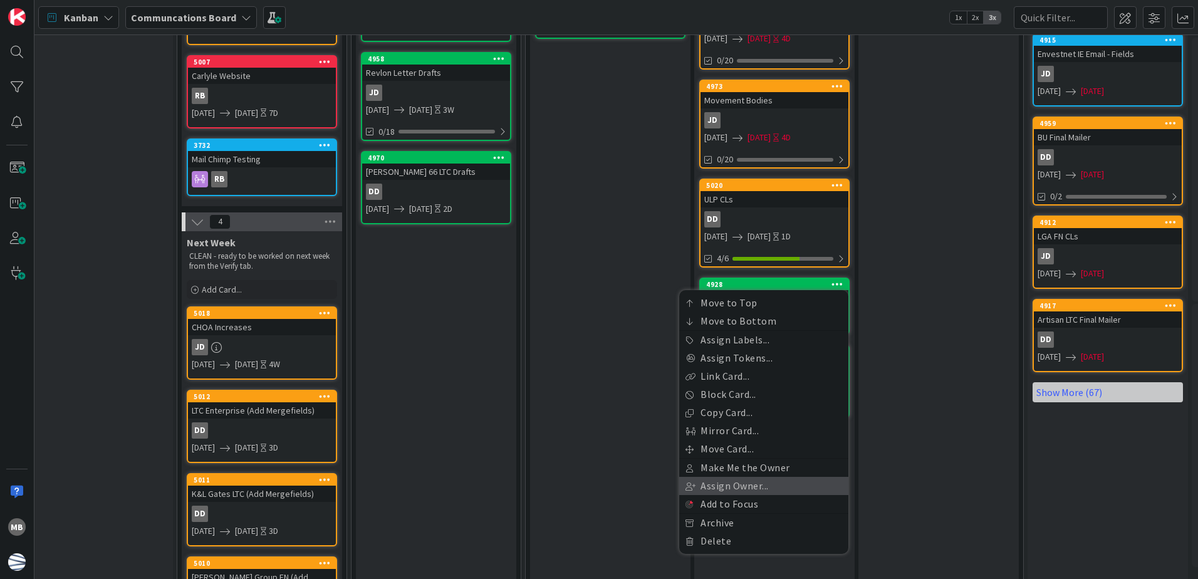
click at [780, 489] on link "Assign Owner..." at bounding box center [763, 486] width 169 height 18
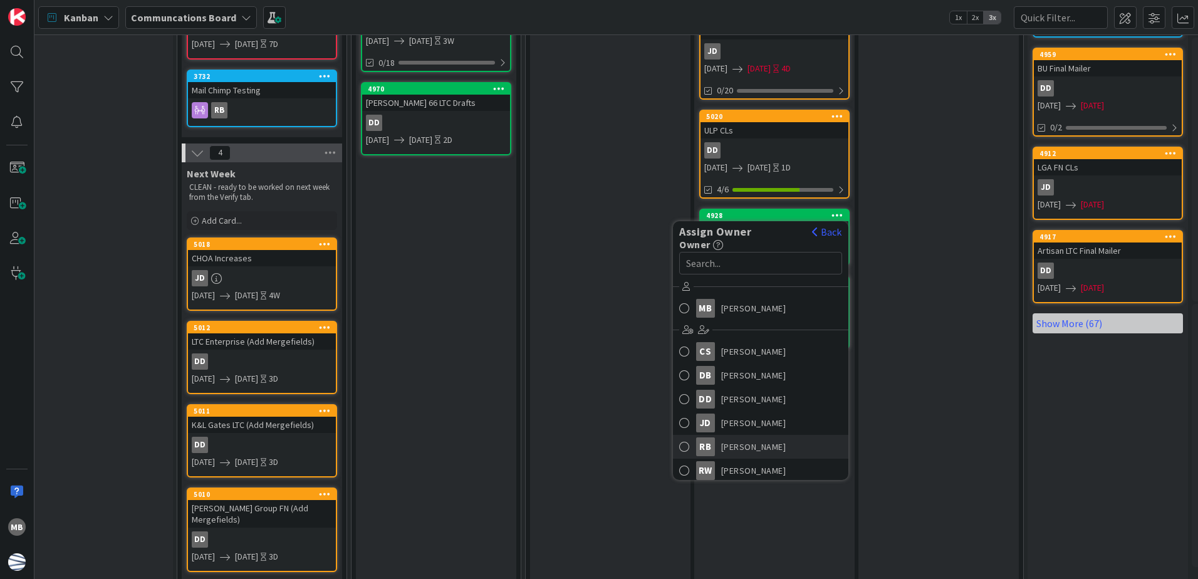
scroll to position [636, 190]
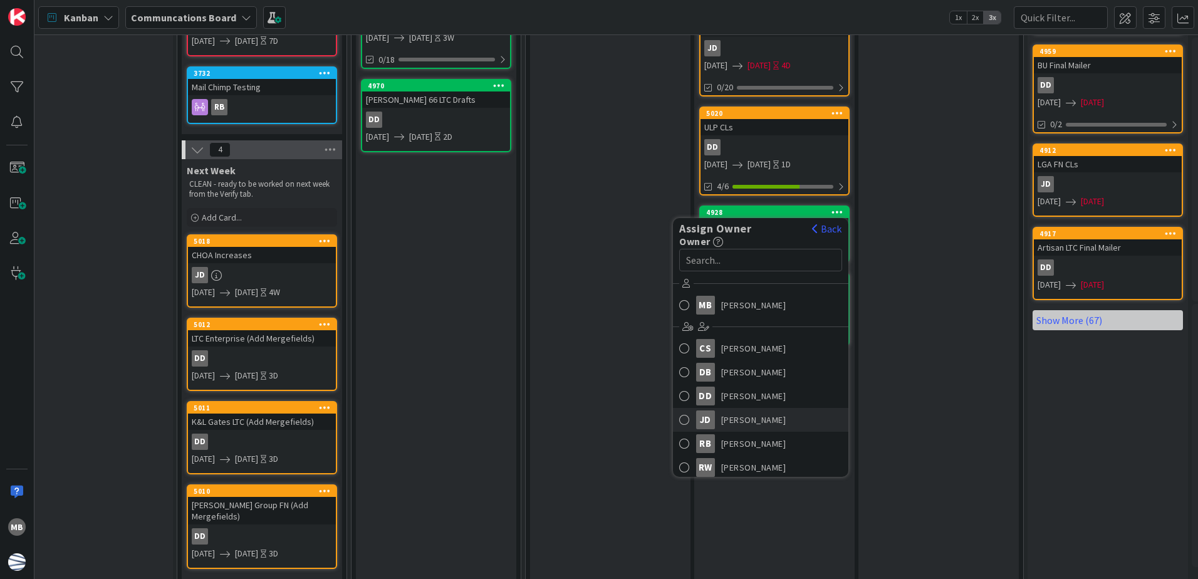
click at [687, 418] on span at bounding box center [684, 419] width 11 height 19
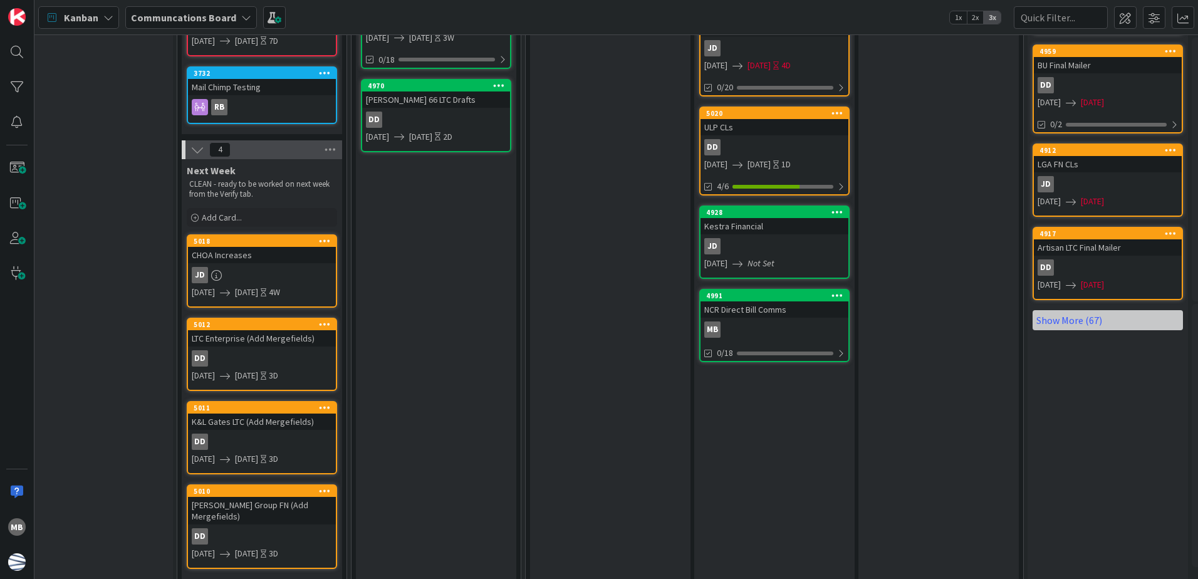
click at [913, 241] on div "Client Final review and sign off from client or broker/partner/carrier if appli…" at bounding box center [938, 21] width 160 height 1115
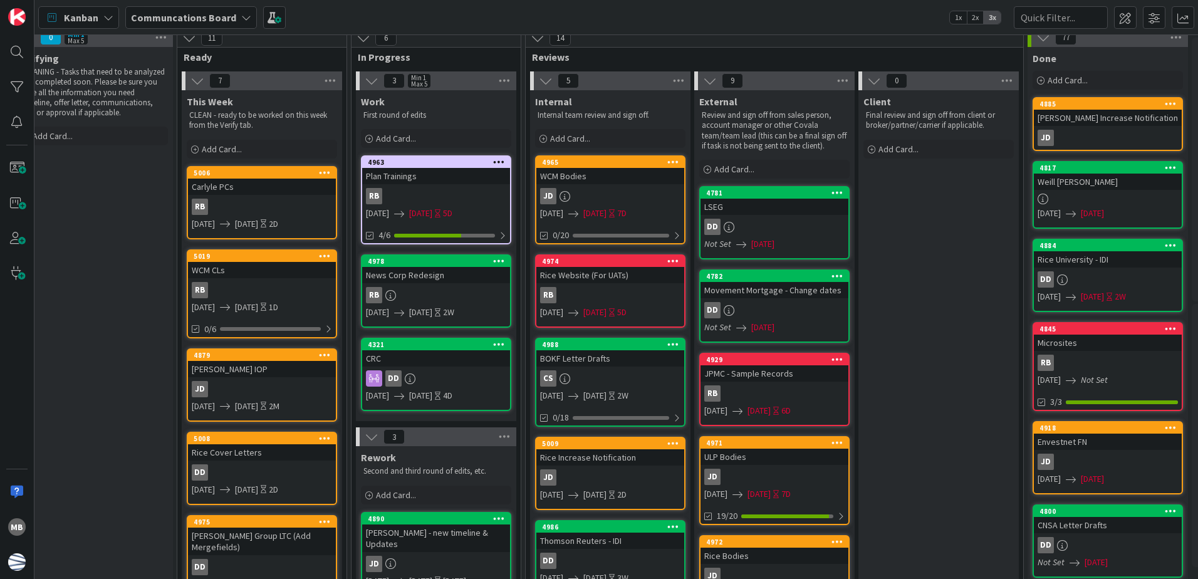
scroll to position [0, 190]
